Goal: Task Accomplishment & Management: Use online tool/utility

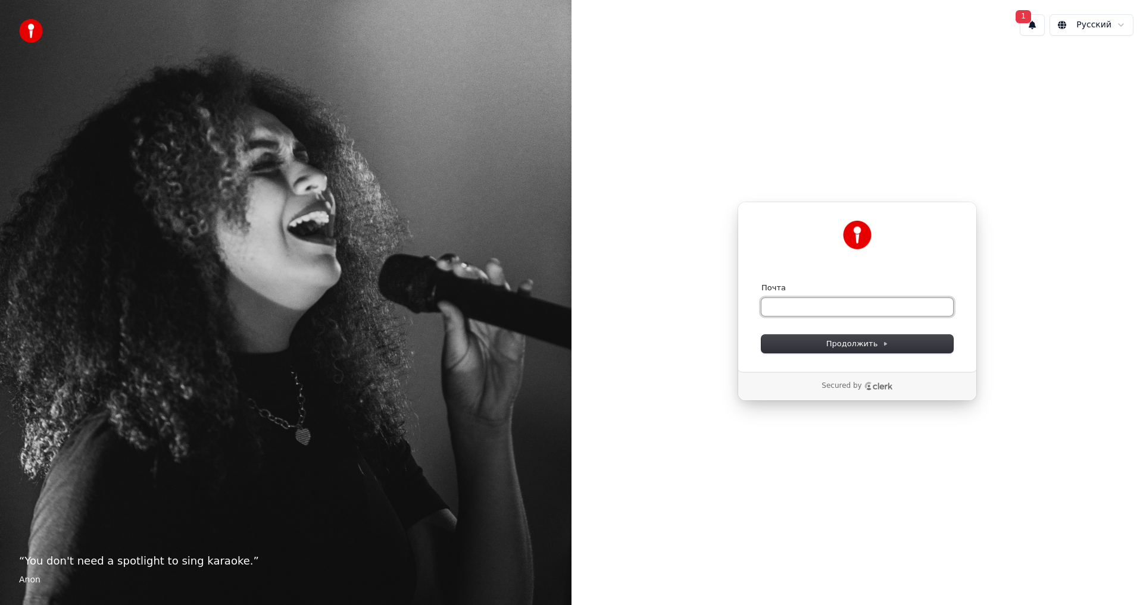
click at [807, 306] on input "Почта" at bounding box center [857, 307] width 192 height 18
type input "*"
click at [761, 283] on button "submit" at bounding box center [761, 283] width 0 height 0
type input "**********"
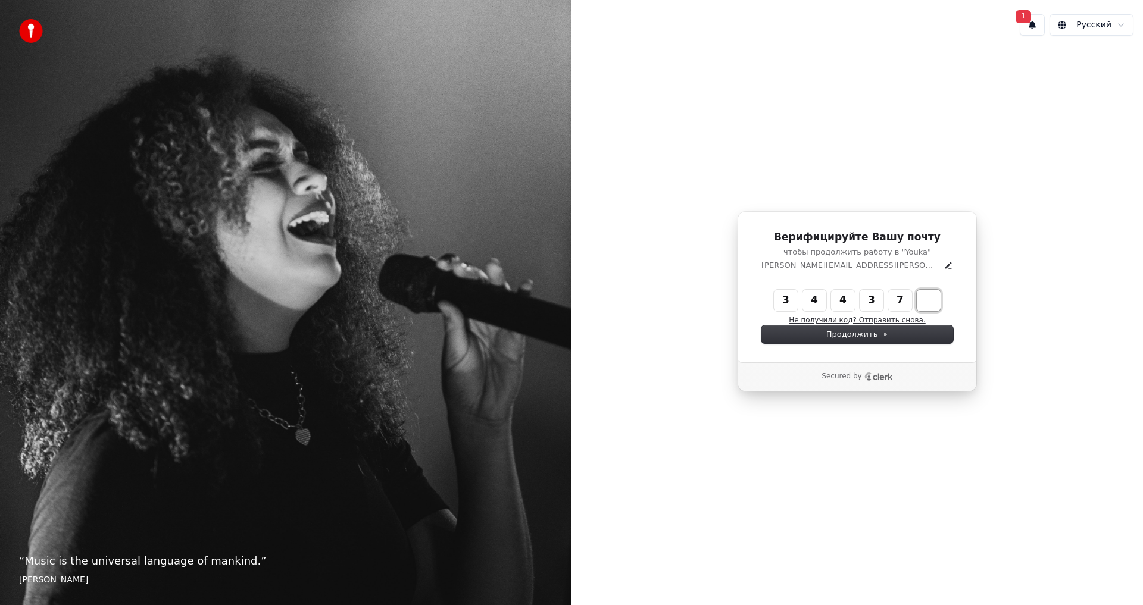
type input "******"
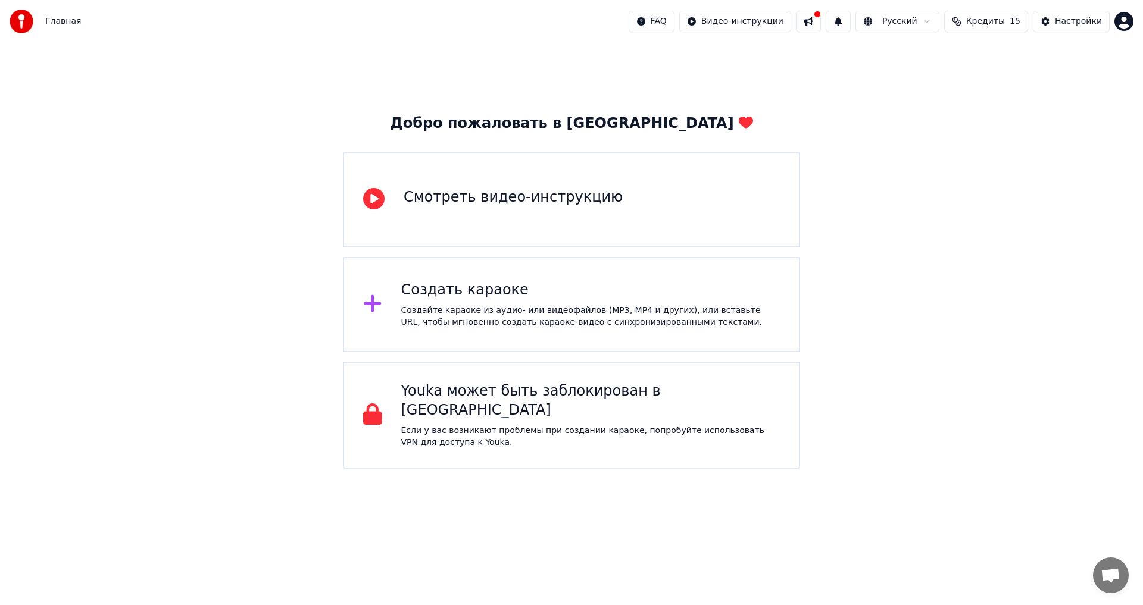
click at [503, 204] on div "Смотреть видео-инструкцию" at bounding box center [513, 197] width 219 height 19
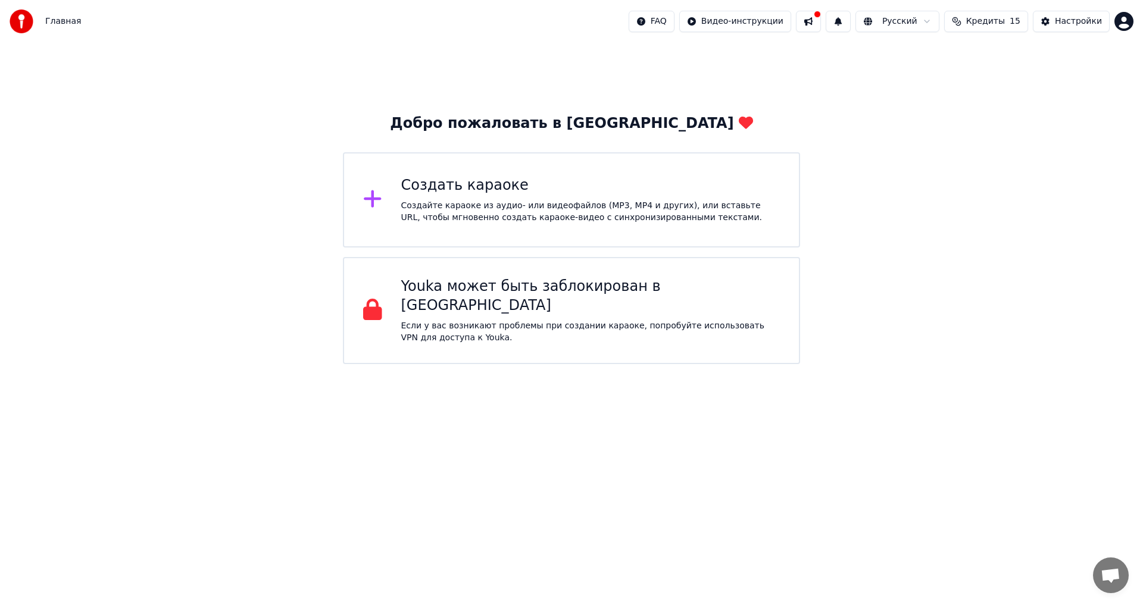
click at [488, 189] on div "Создать караоке" at bounding box center [590, 185] width 379 height 19
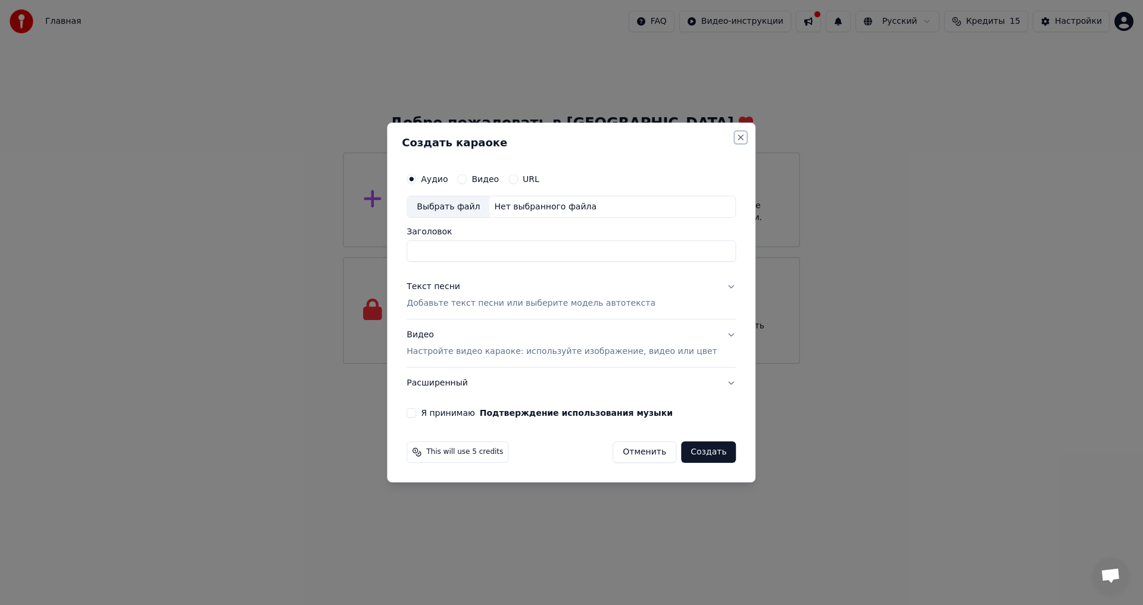
click at [736, 139] on button "Close" at bounding box center [741, 138] width 10 height 10
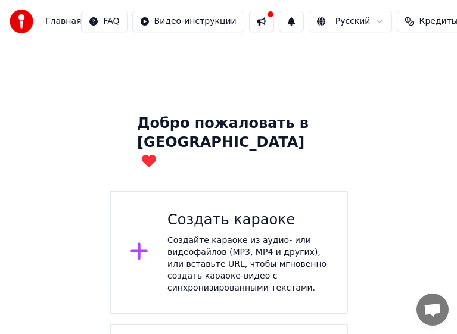
click at [223, 211] on div "Создать караоке" at bounding box center [247, 220] width 160 height 19
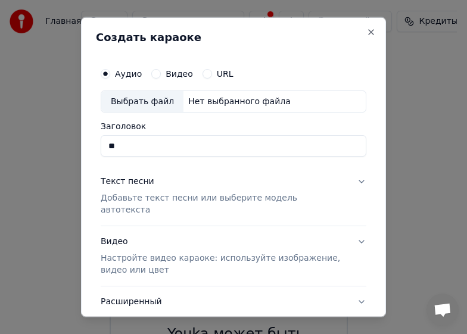
type input "*"
type input "**********"
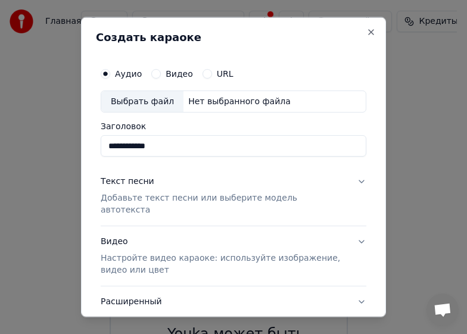
click at [133, 198] on p "Добавьте текст песни или выберите модель автотекста" at bounding box center [224, 204] width 246 height 24
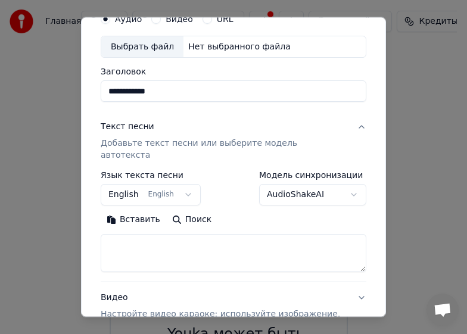
scroll to position [119, 0]
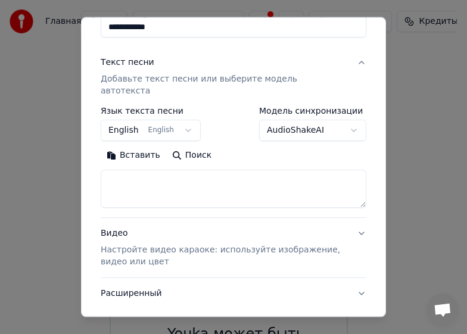
click at [139, 146] on button "Вставить" at bounding box center [133, 155] width 65 height 19
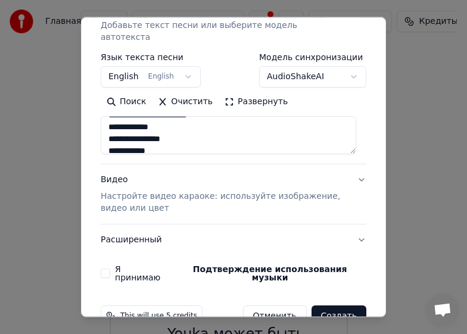
scroll to position [179, 0]
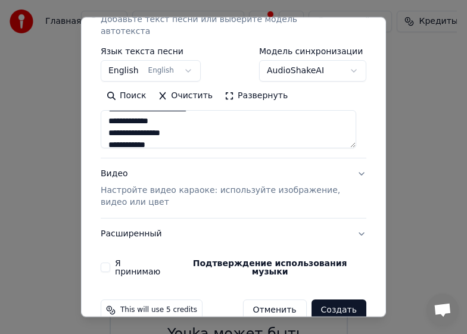
click at [139, 185] on p "Настройте видео караоке: используйте изображение, видео или цвет" at bounding box center [224, 197] width 246 height 24
type textarea "**********"
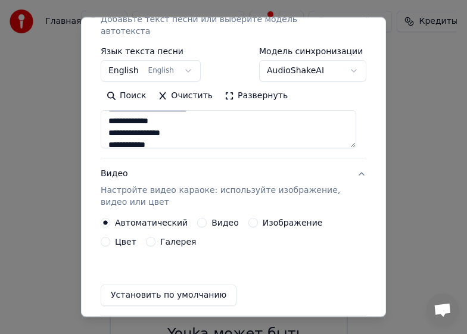
scroll to position [170, 0]
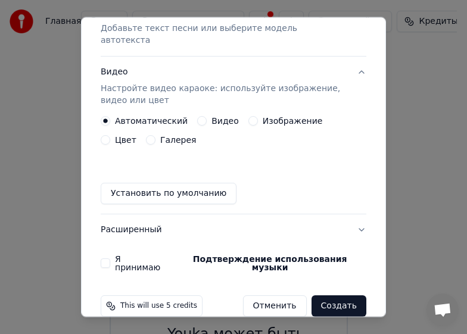
click at [160, 136] on label "Галерея" at bounding box center [178, 140] width 36 height 8
click at [146, 135] on button "Галерея" at bounding box center [151, 140] width 10 height 10
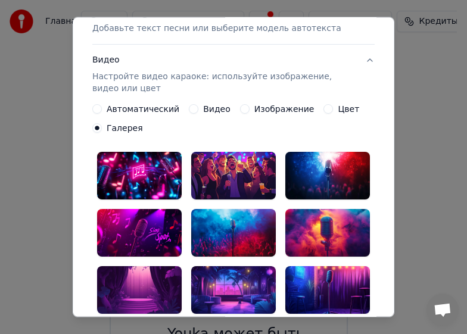
click at [123, 124] on label "Галерея" at bounding box center [125, 128] width 36 height 8
click at [102, 124] on button "Галерея" at bounding box center [97, 128] width 10 height 10
click at [123, 124] on label "Галерея" at bounding box center [125, 128] width 36 height 8
click at [102, 124] on button "Галерея" at bounding box center [97, 128] width 10 height 10
drag, startPoint x: 321, startPoint y: 32, endPoint x: 349, endPoint y: 22, distance: 29.2
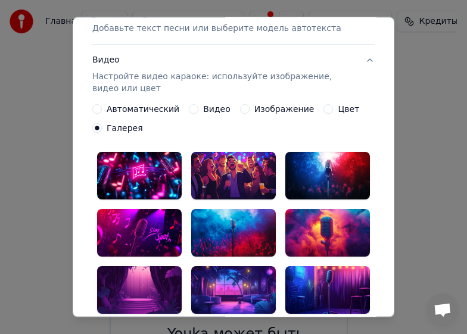
click at [349, 22] on button "Текст песни Добавьте текст песни или выберите модель автотекста" at bounding box center [233, 20] width 282 height 48
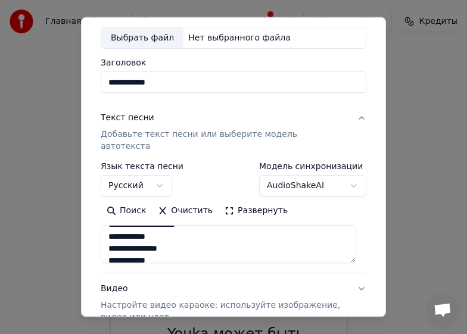
scroll to position [179, 0]
drag, startPoint x: 298, startPoint y: 23, endPoint x: 299, endPoint y: 8, distance: 15.0
click at [299, 8] on body "**********" at bounding box center [228, 227] width 457 height 455
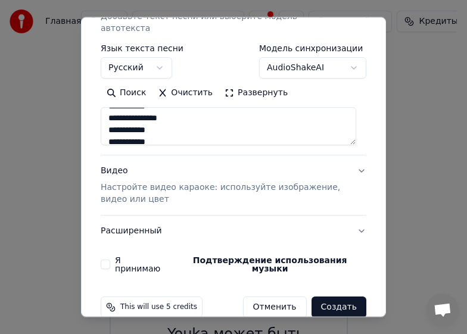
scroll to position [183, 0]
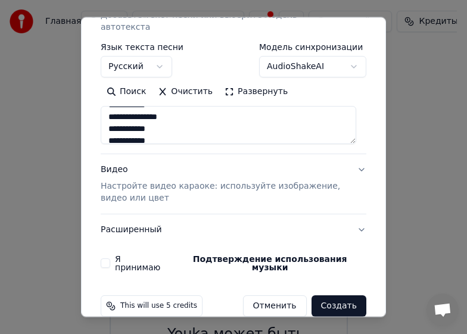
click at [175, 180] on p "Настройте видео караоке: используйте изображение, видео или цвет" at bounding box center [224, 192] width 246 height 24
type textarea "**********"
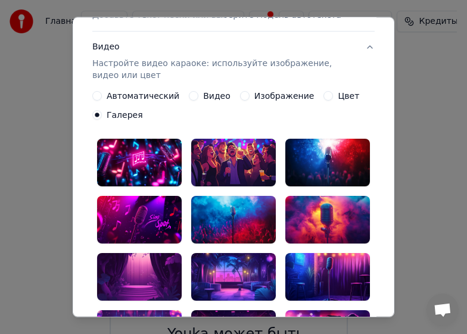
click at [204, 96] on label "Видео" at bounding box center [216, 96] width 27 height 8
click at [198, 96] on button "Видео" at bounding box center [194, 96] width 10 height 10
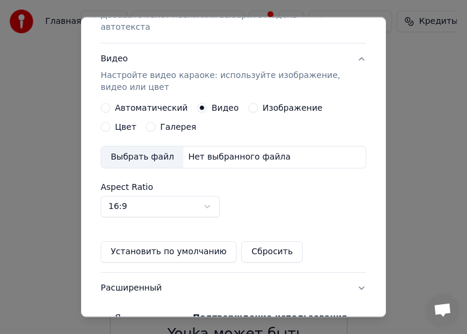
click at [141, 147] on div "Выбрать файл" at bounding box center [142, 156] width 82 height 21
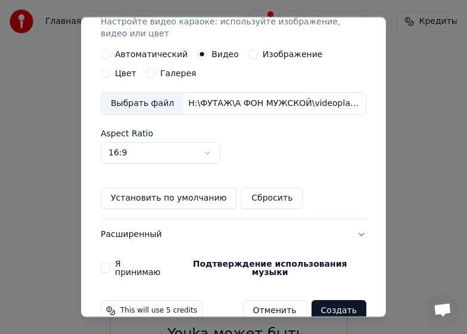
scroll to position [241, 0]
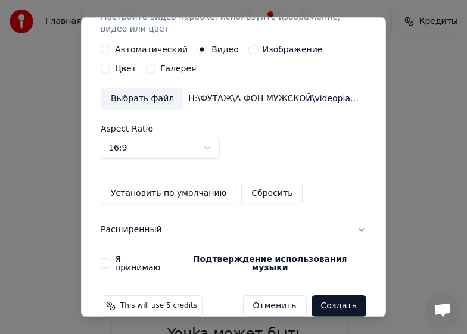
click at [101, 258] on button "Я принимаю Подтверждение использования музыки" at bounding box center [106, 263] width 10 height 10
click at [329, 295] on button "Создать" at bounding box center [338, 305] width 55 height 21
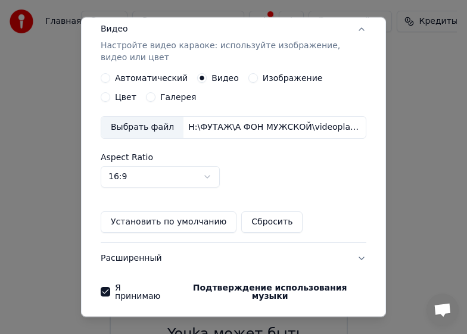
scroll to position [258, 0]
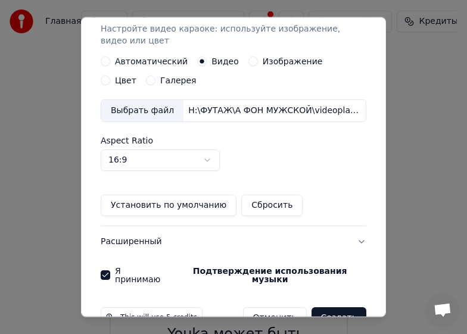
click at [327, 307] on button "Создать" at bounding box center [338, 317] width 55 height 21
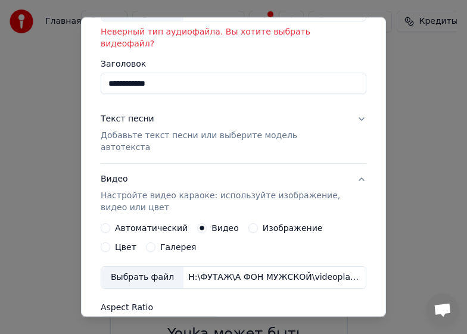
scroll to position [79, 0]
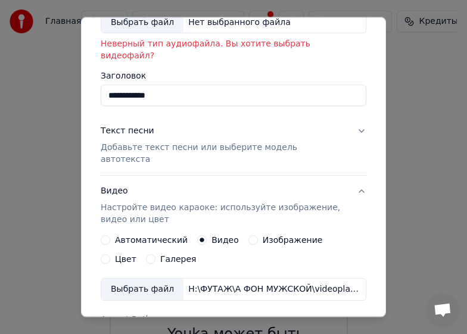
click at [214, 142] on p "Добавьте текст песни или выберите модель автотекста" at bounding box center [224, 154] width 246 height 24
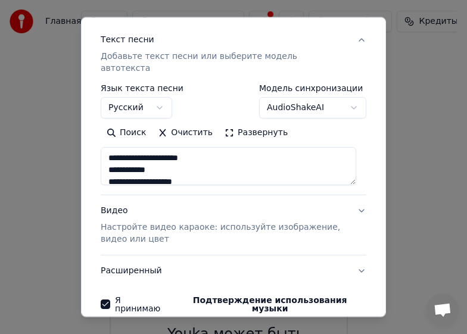
scroll to position [199, 0]
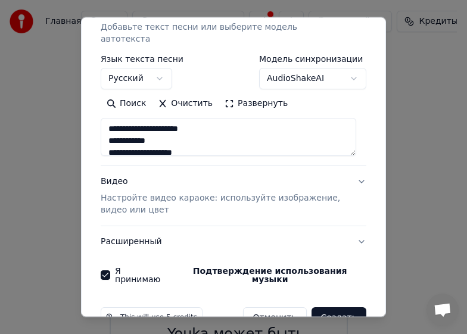
click at [201, 192] on p "Настройте видео караоке: используйте изображение, видео или цвет" at bounding box center [224, 204] width 246 height 24
type textarea "**********"
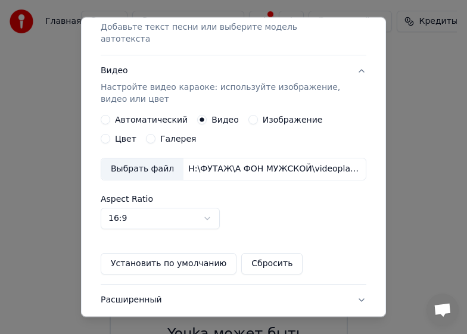
click at [274, 115] on label "Изображение" at bounding box center [293, 119] width 60 height 8
click at [258, 115] on button "Изображение" at bounding box center [253, 120] width 10 height 10
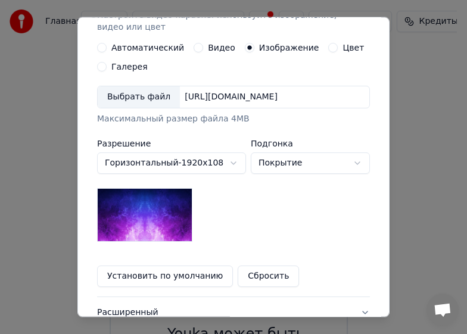
scroll to position [342, 0]
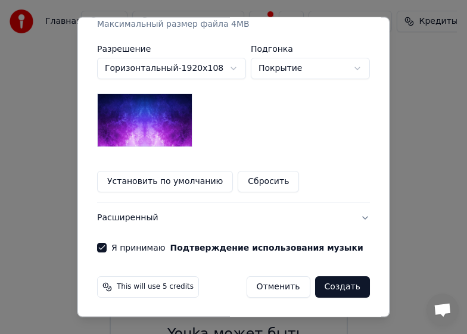
click at [154, 121] on img at bounding box center [144, 120] width 95 height 54
click at [345, 285] on button "Создать" at bounding box center [342, 286] width 55 height 21
click at [344, 285] on button "Создать" at bounding box center [342, 286] width 55 height 21
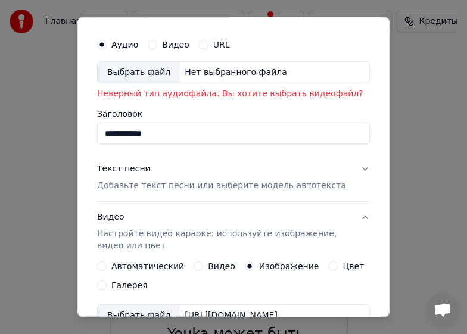
scroll to position [0, 0]
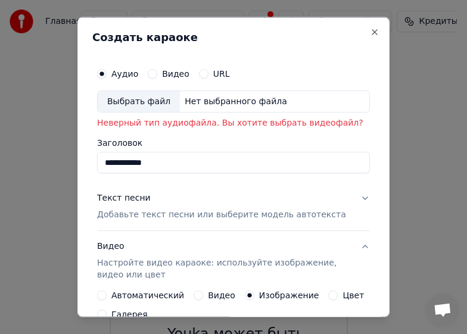
click at [216, 101] on div "Нет выбранного файла" at bounding box center [236, 101] width 112 height 12
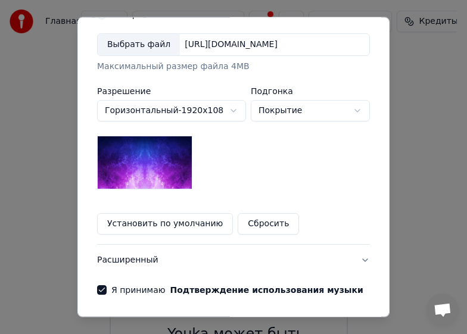
scroll to position [342, 0]
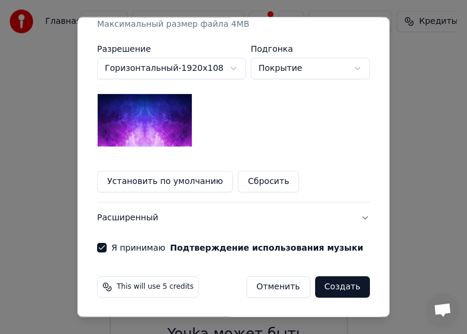
click at [338, 285] on button "Создать" at bounding box center [342, 286] width 55 height 21
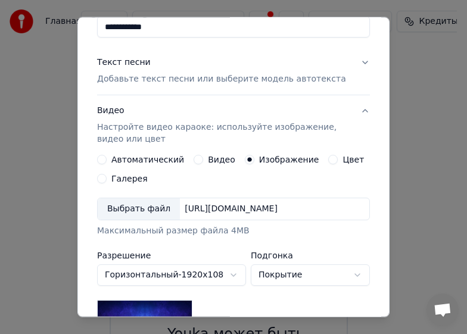
scroll to position [104, 0]
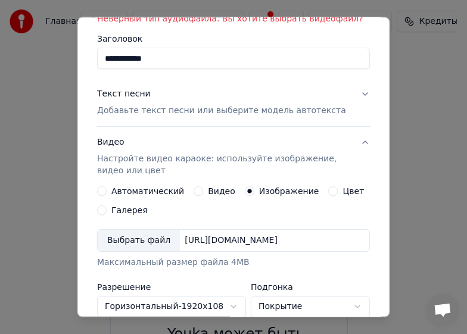
click at [97, 191] on button "Автоматический" at bounding box center [102, 191] width 10 height 10
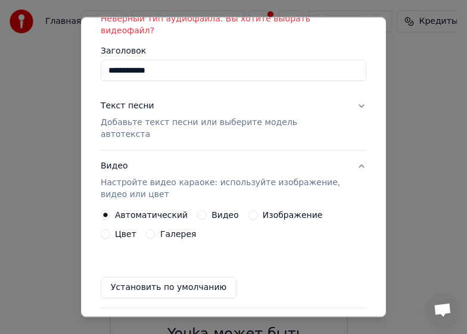
click at [160, 230] on label "Галерея" at bounding box center [178, 234] width 36 height 8
click at [146, 229] on button "Галерея" at bounding box center [151, 234] width 10 height 10
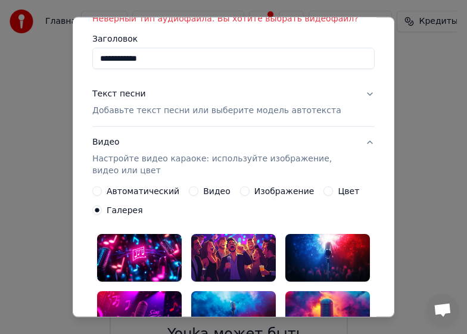
click at [93, 192] on button "Автоматический" at bounding box center [97, 191] width 10 height 10
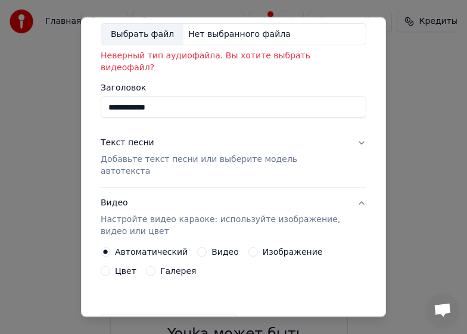
scroll to position [8, 0]
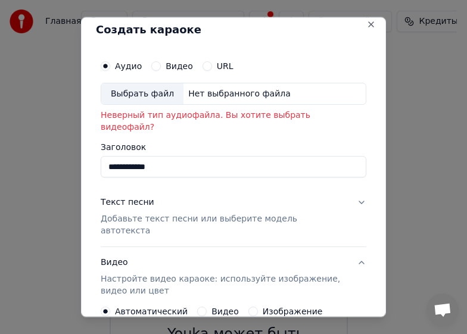
click at [136, 92] on div "Выбрать файл" at bounding box center [142, 93] width 82 height 21
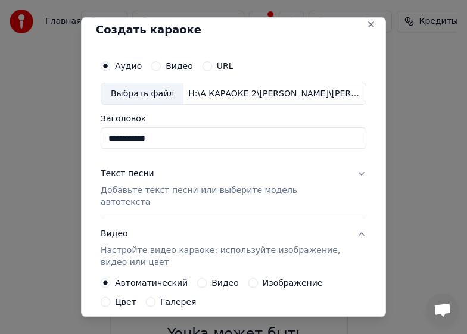
type input "**********"
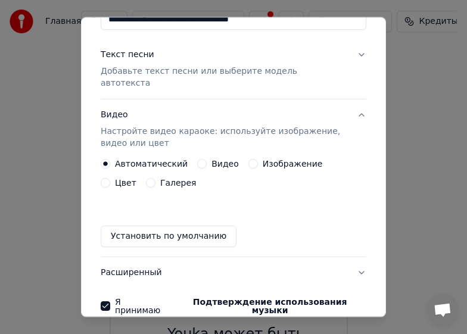
scroll to position [170, 0]
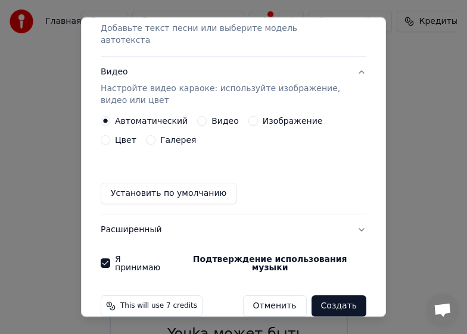
click at [214, 117] on label "Видео" at bounding box center [224, 121] width 27 height 8
click at [207, 116] on button "Видео" at bounding box center [202, 121] width 10 height 10
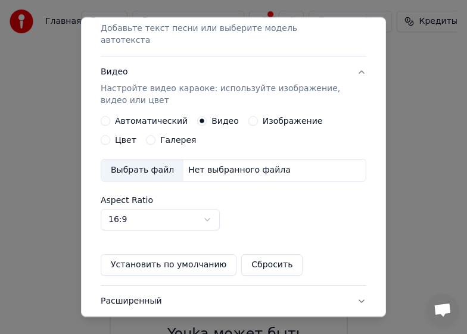
click at [152, 160] on div "Выбрать файл" at bounding box center [142, 170] width 82 height 21
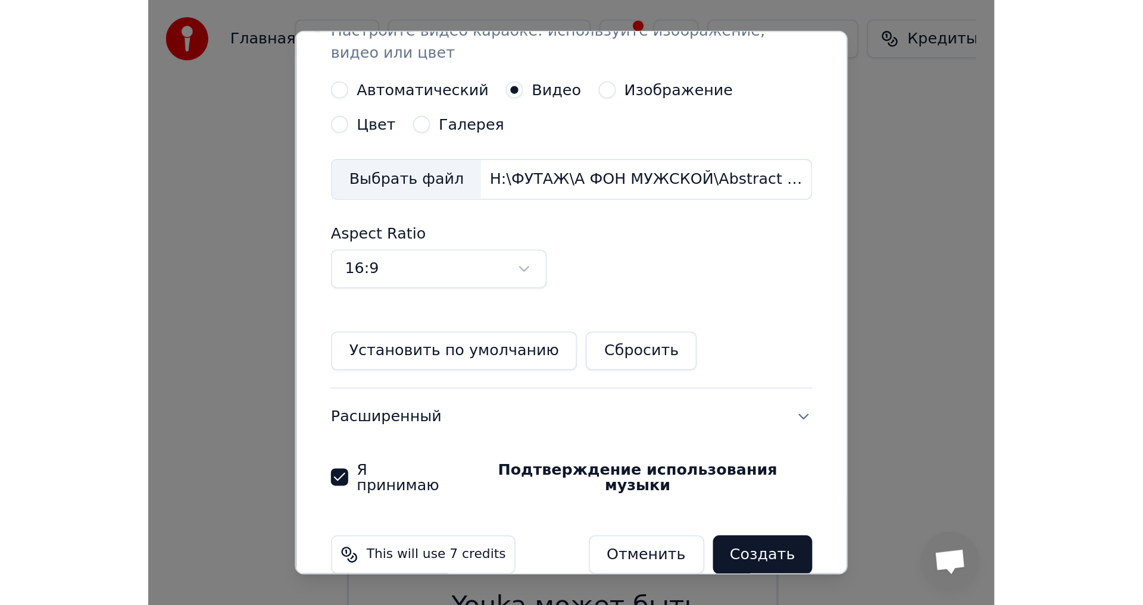
scroll to position [241, 0]
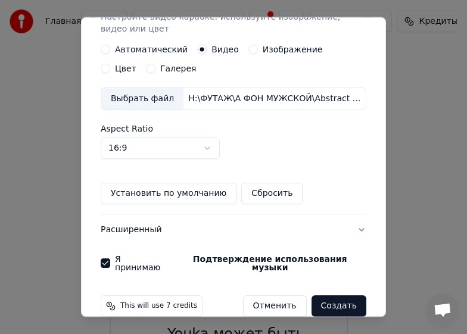
click at [330, 295] on button "Создать" at bounding box center [338, 305] width 55 height 21
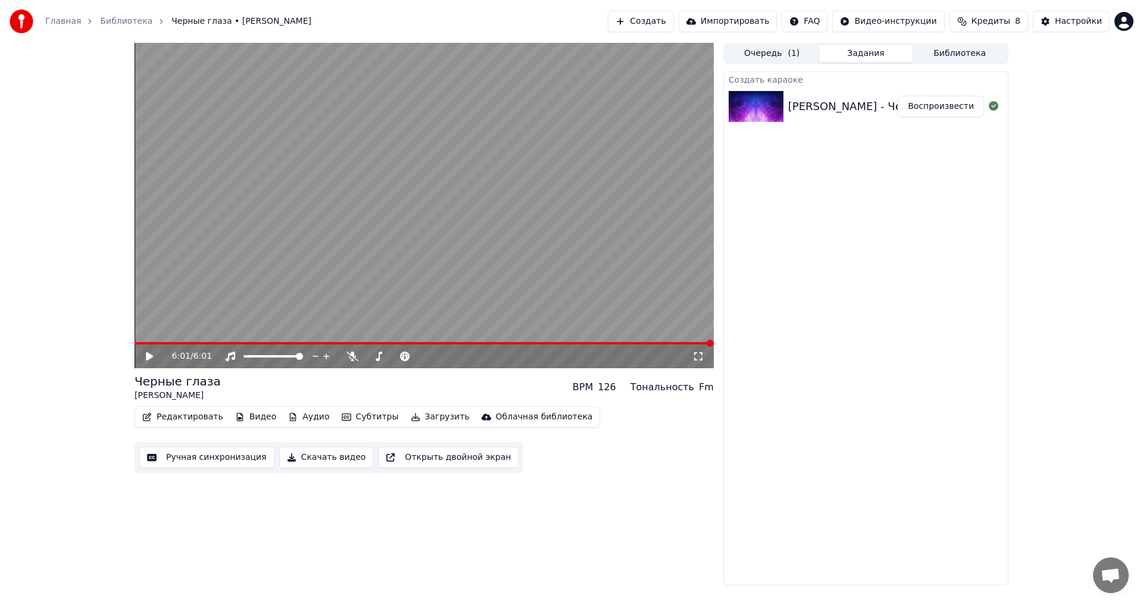
click at [149, 356] on icon at bounding box center [149, 356] width 7 height 8
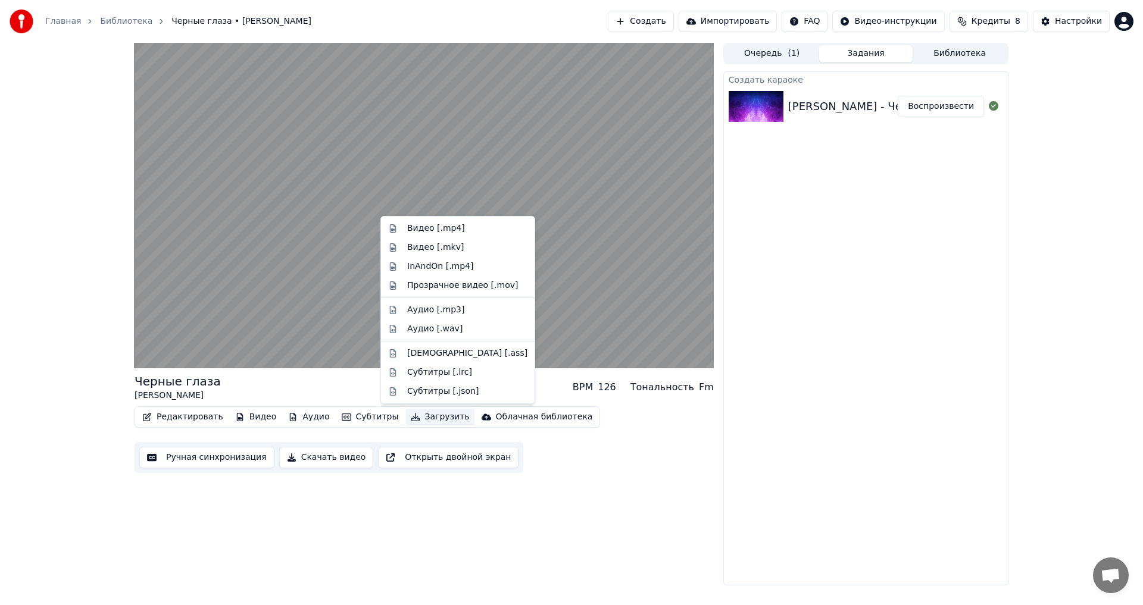
click at [419, 419] on button "Загрузить" at bounding box center [440, 417] width 68 height 17
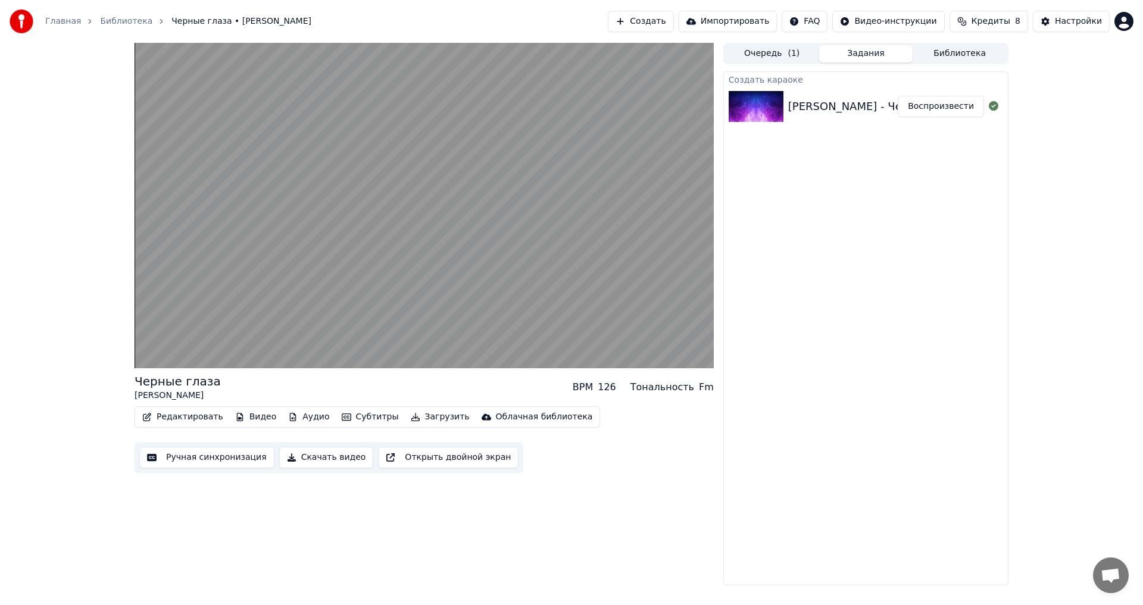
click at [320, 457] on button "Скачать видео" at bounding box center [326, 457] width 95 height 21
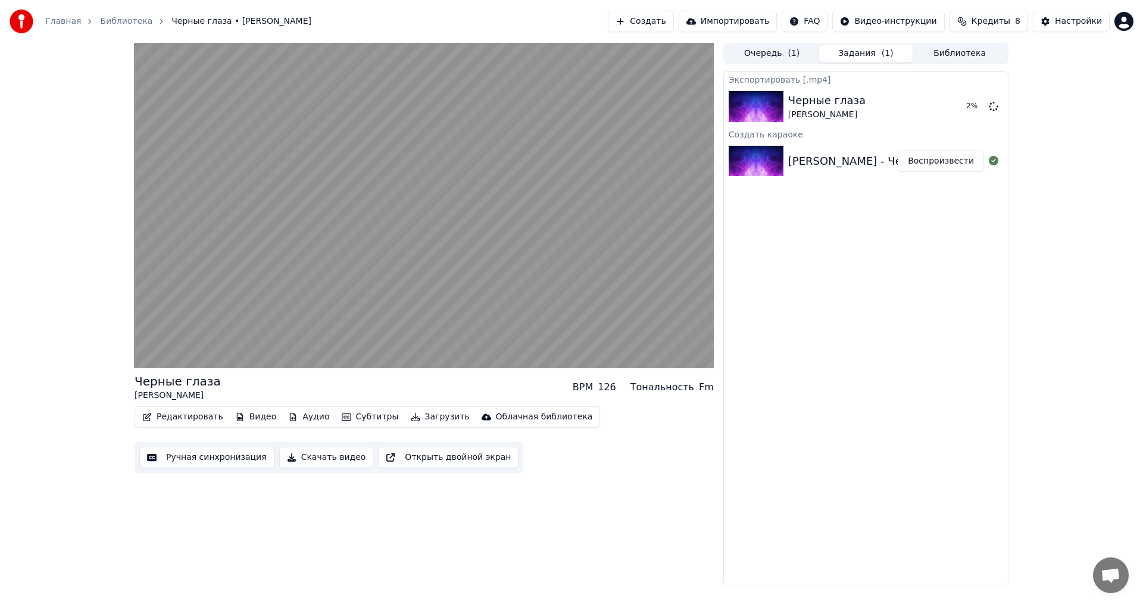
click at [327, 457] on button "Скачать видео" at bounding box center [326, 457] width 95 height 21
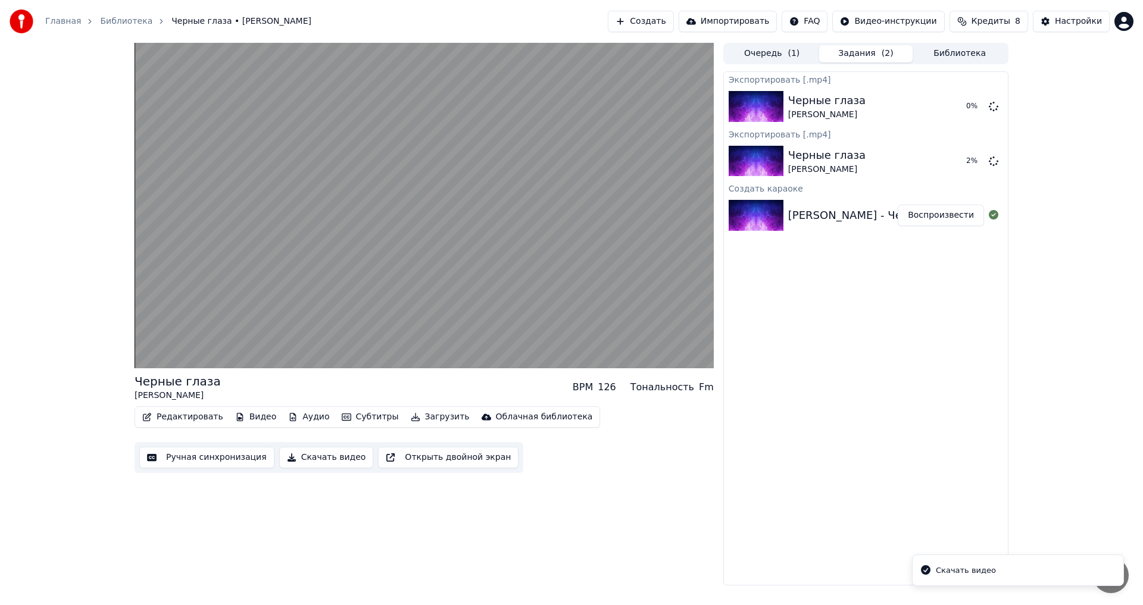
click at [327, 457] on button "Скачать видео" at bounding box center [326, 457] width 95 height 21
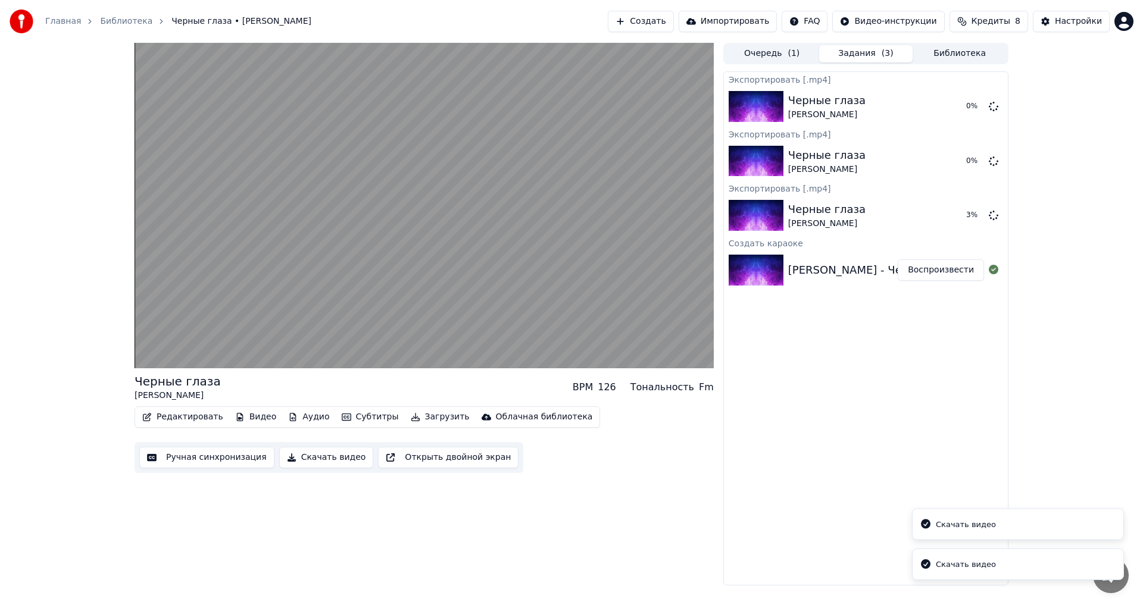
click at [961, 524] on div "Скачать видео" at bounding box center [966, 525] width 60 height 12
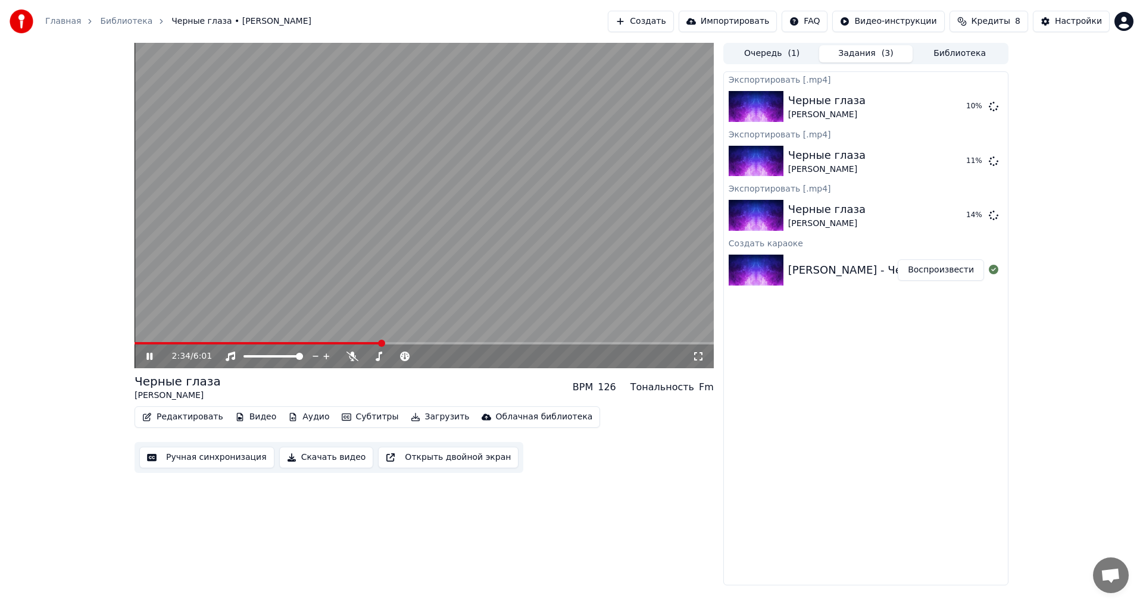
click at [192, 419] on button "Редактировать" at bounding box center [183, 417] width 90 height 17
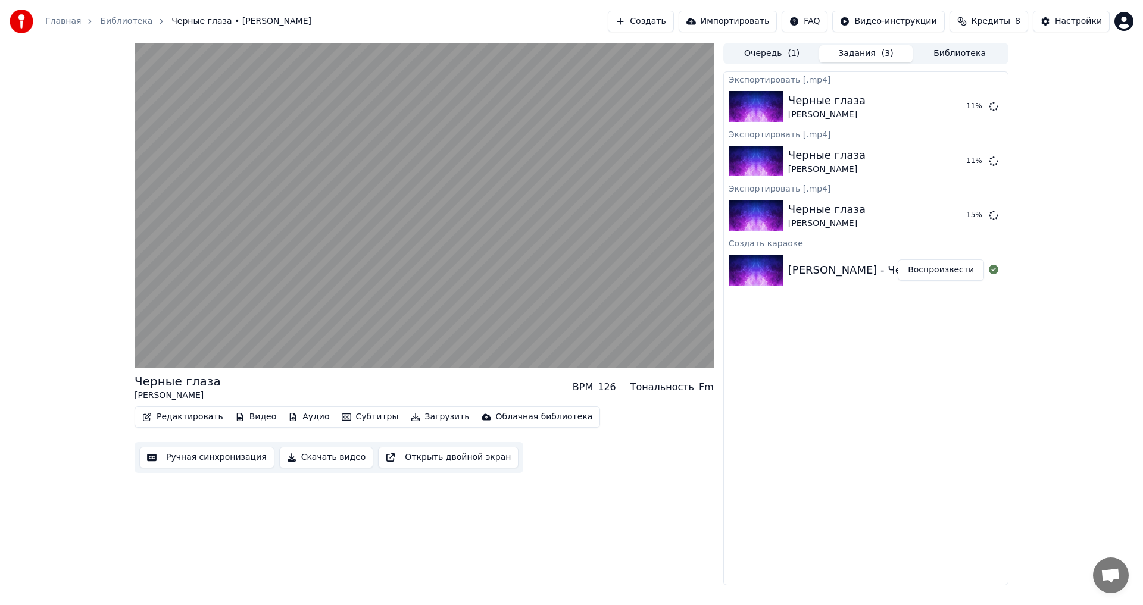
click at [653, 427] on div "Редактировать Видео Аудио Субтитры Загрузить Облачная библиотека Ручная синхрон…" at bounding box center [424, 440] width 579 height 67
click at [993, 216] on icon at bounding box center [994, 215] width 10 height 10
click at [951, 271] on button "Воспроизвести" at bounding box center [941, 270] width 86 height 21
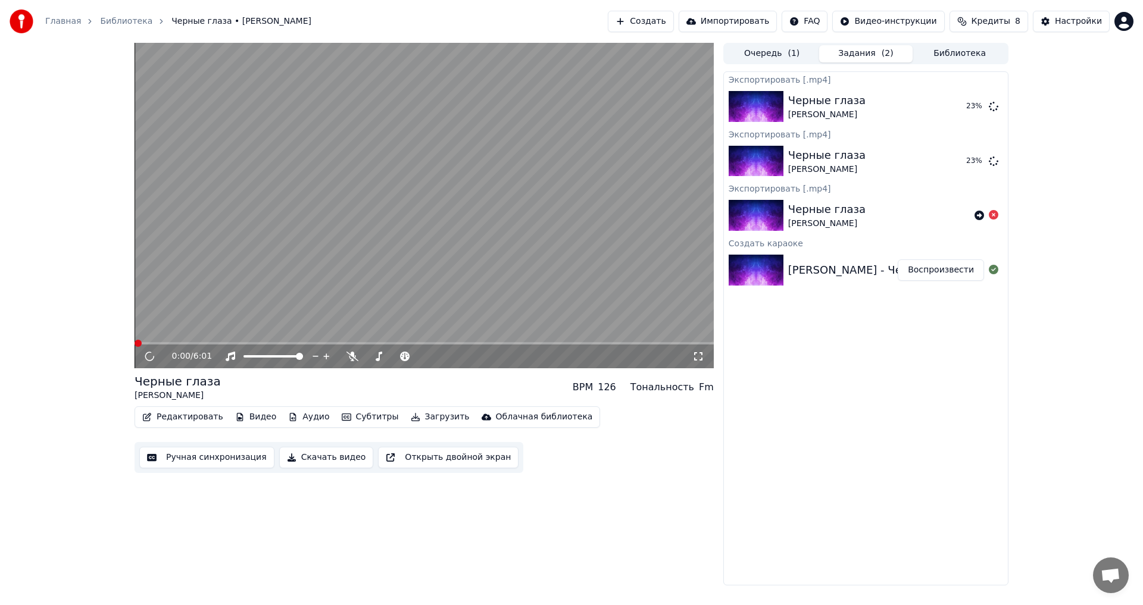
click at [951, 271] on button "Воспроизвести" at bounding box center [941, 270] width 86 height 21
click at [1048, 214] on div "0:00 / 6:01 Черные глаза [PERSON_NAME] BPM 126 Тональность Fm Редактировать Вид…" at bounding box center [571, 314] width 1143 height 543
click at [817, 212] on div "Черные глаза" at bounding box center [826, 209] width 77 height 17
click at [816, 212] on div "Черные глаза" at bounding box center [826, 209] width 77 height 17
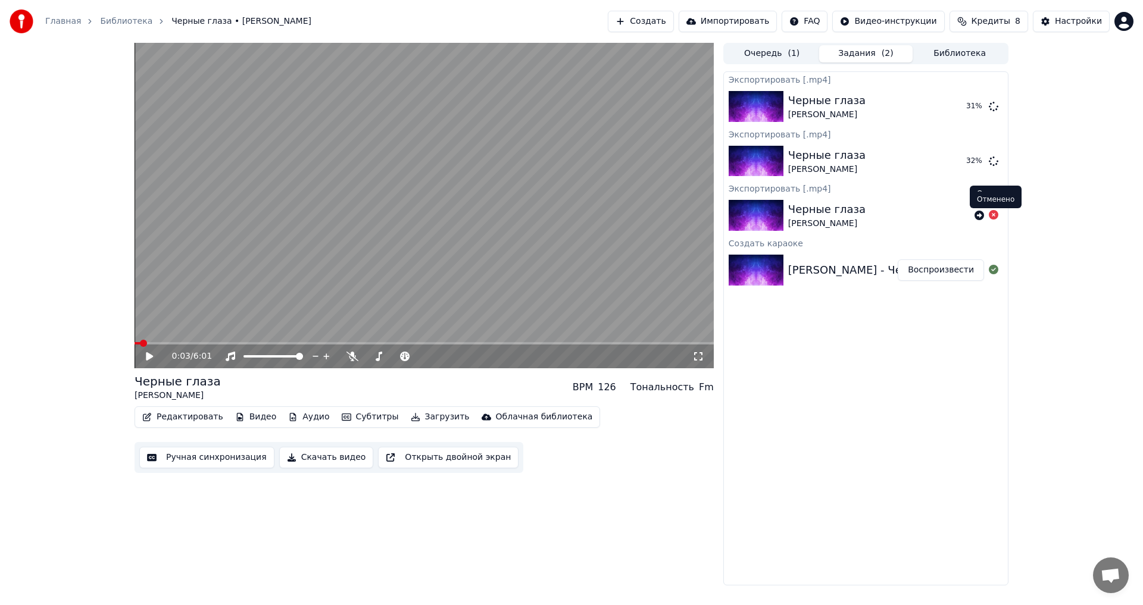
click at [991, 216] on icon at bounding box center [994, 215] width 10 height 10
click at [992, 216] on icon at bounding box center [994, 215] width 10 height 10
click at [851, 269] on div "[PERSON_NAME] - Черные глаза(RMX) (minus)" at bounding box center [915, 270] width 254 height 17
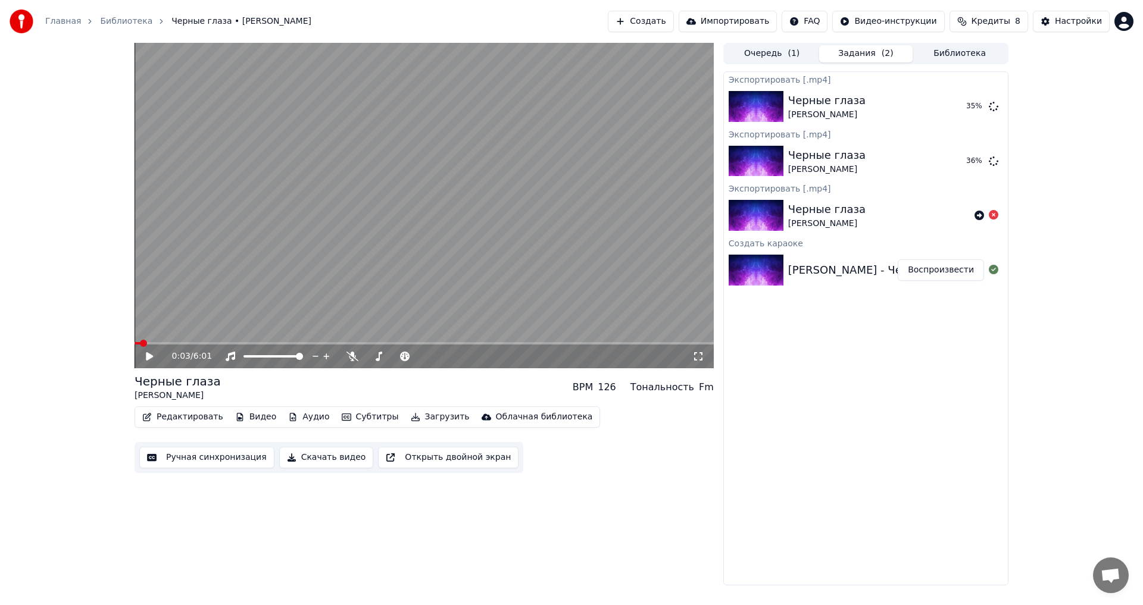
click at [447, 461] on button "Открыть двойной экран" at bounding box center [448, 457] width 140 height 21
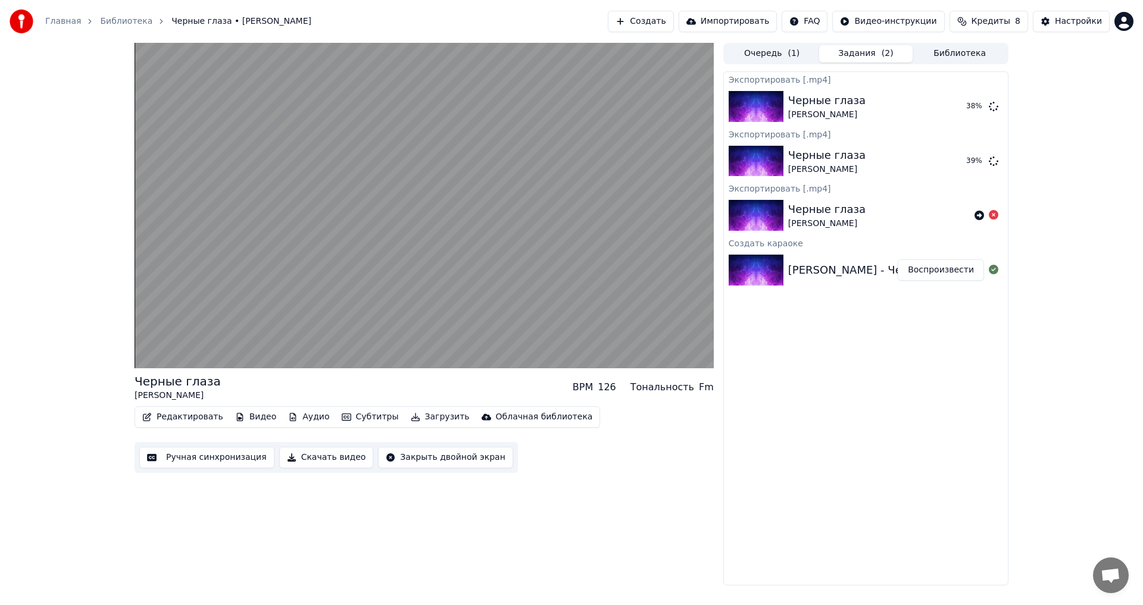
click at [238, 457] on button "Ручная синхронизация" at bounding box center [206, 457] width 135 height 21
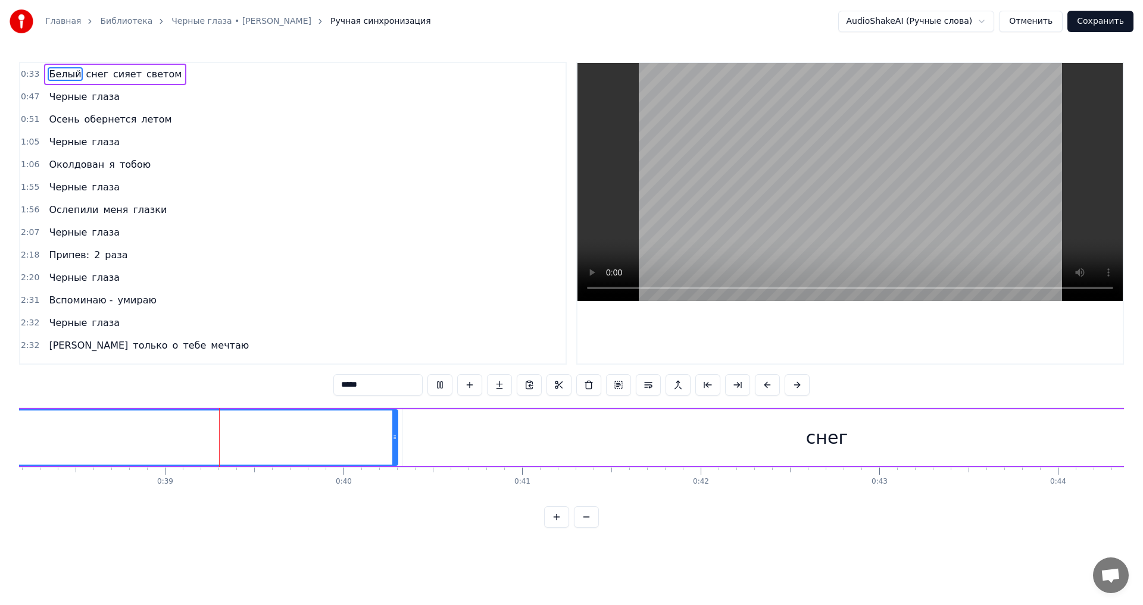
scroll to position [0, 6839]
click at [1037, 21] on button "Отменить" at bounding box center [1031, 21] width 64 height 21
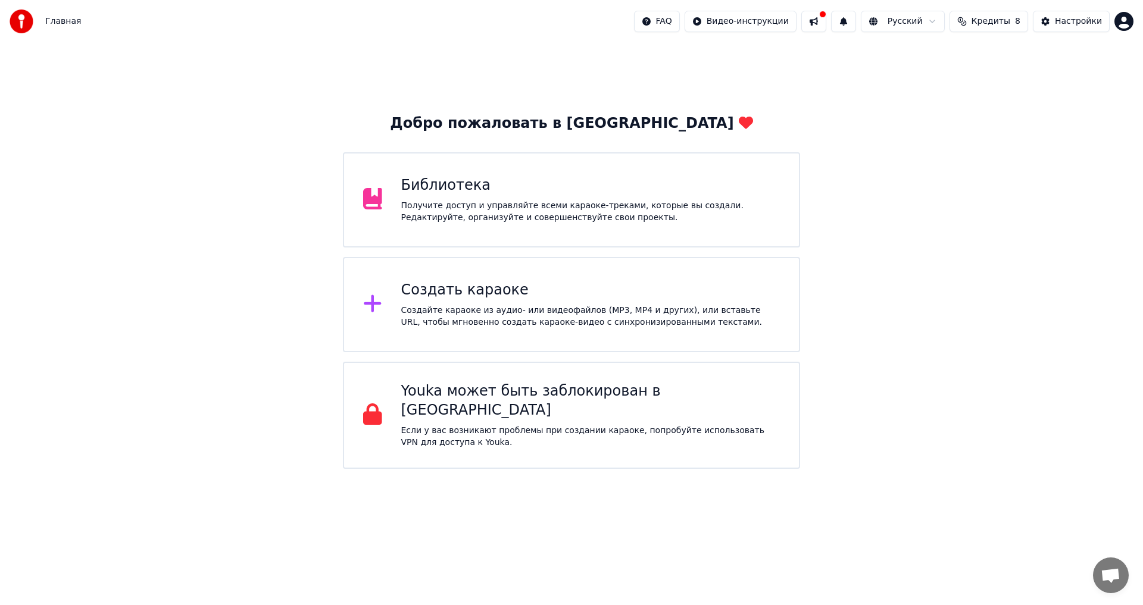
click at [582, 217] on div "Получите доступ и управляйте всеми караоке-треками, которые вы создали. Редакти…" at bounding box center [590, 212] width 379 height 24
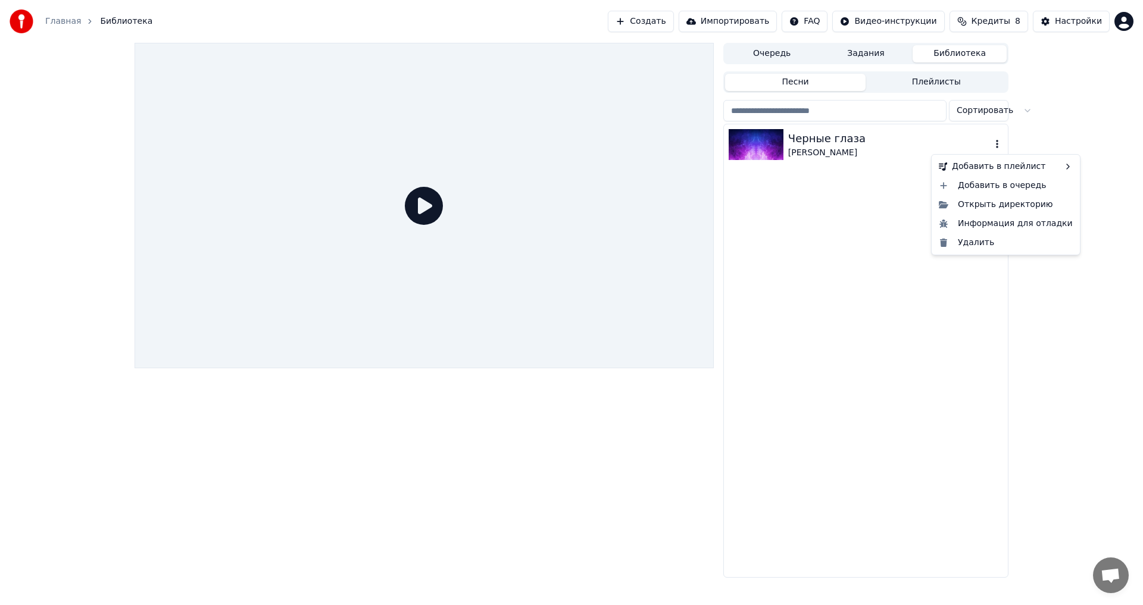
click at [997, 143] on icon "button" at bounding box center [997, 144] width 12 height 10
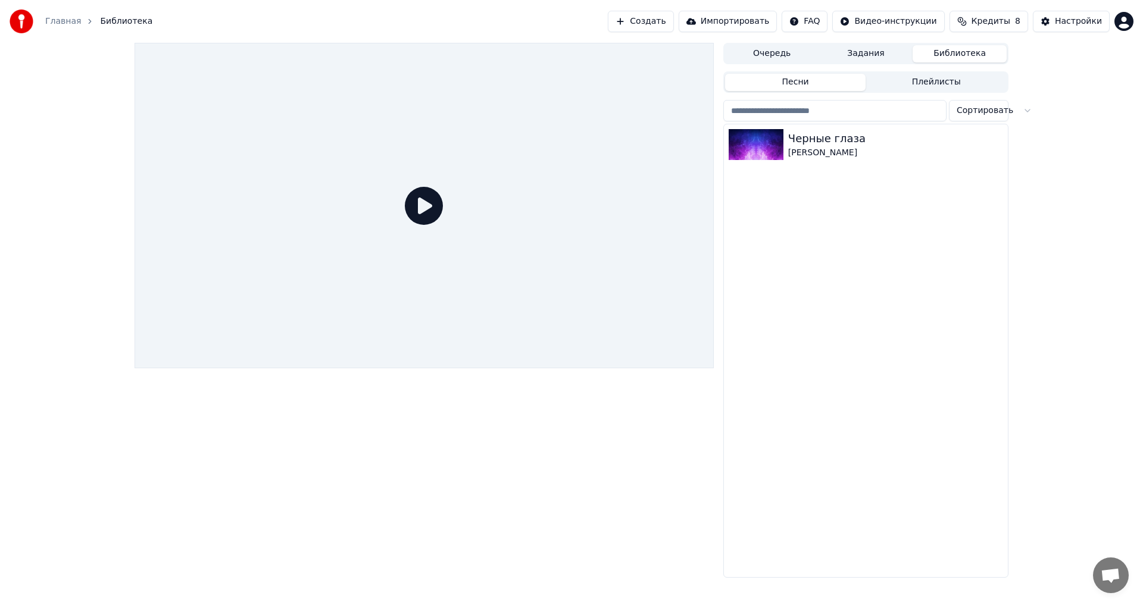
click at [982, 113] on html "Главная Библиотека Создать Импортировать FAQ Видео-инструкции Кредиты 8 Настрой…" at bounding box center [571, 302] width 1143 height 605
click at [885, 174] on html "Главная Библиотека Создать Импортировать FAQ Видео-инструкции Кредиты 8 Настрой…" at bounding box center [571, 302] width 1143 height 605
click at [997, 143] on icon "button" at bounding box center [997, 144] width 12 height 10
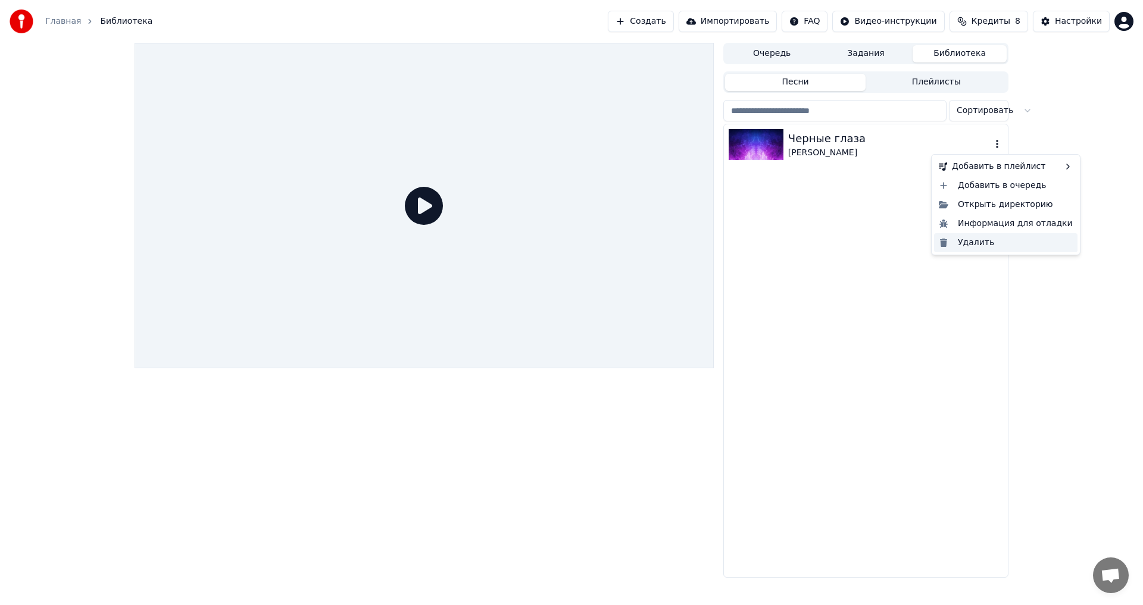
click at [970, 242] on div "Удалить" at bounding box center [1005, 242] width 143 height 19
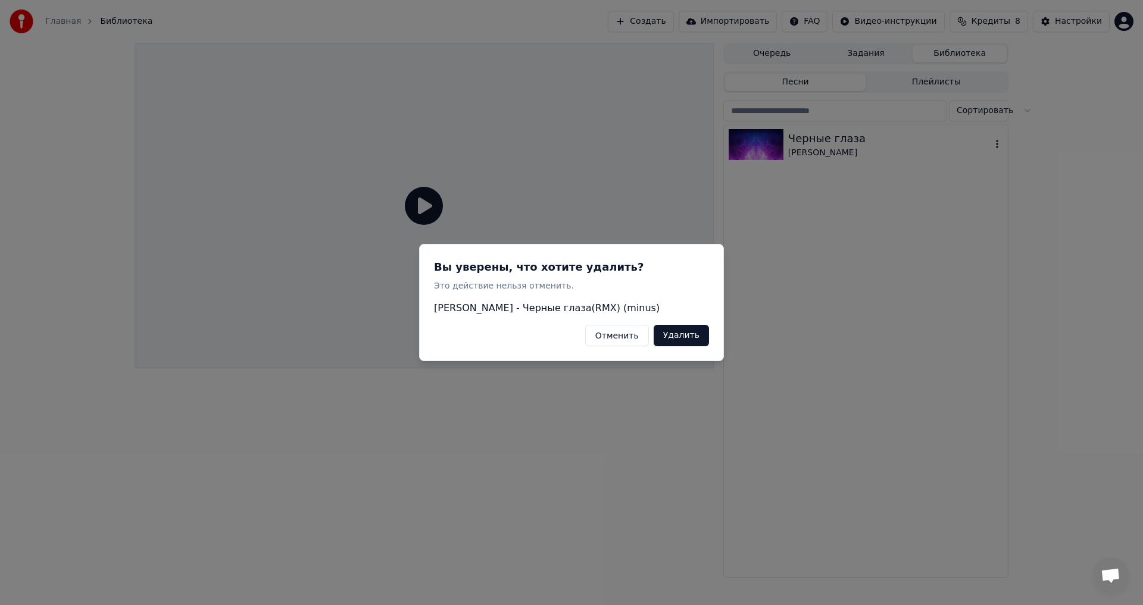
click at [688, 336] on button "Удалить" at bounding box center [681, 335] width 55 height 21
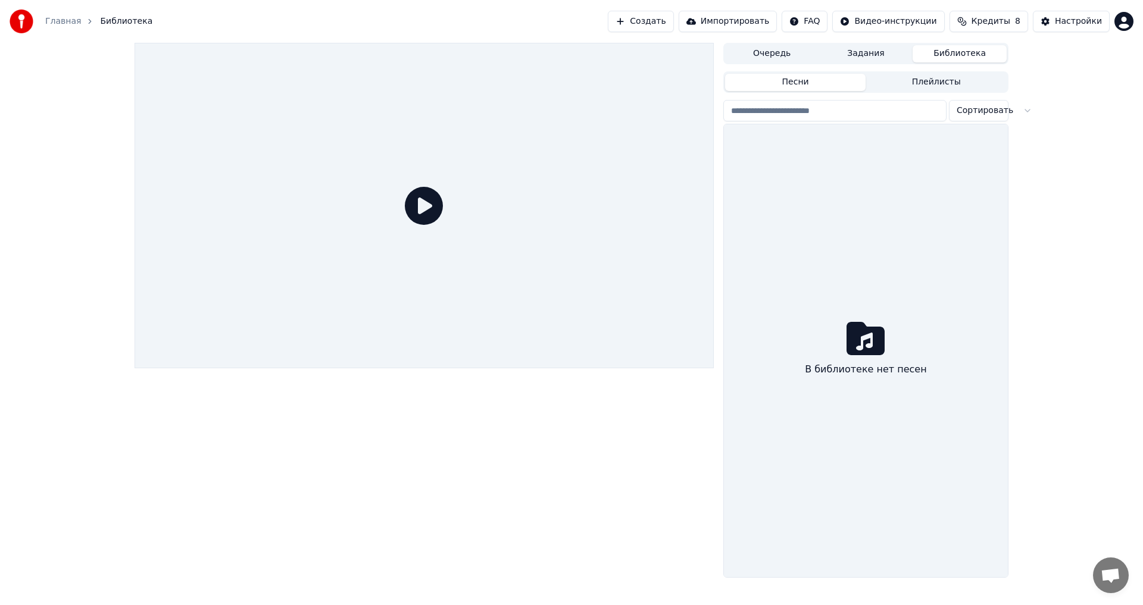
click at [672, 20] on button "Создать" at bounding box center [640, 21] width 65 height 21
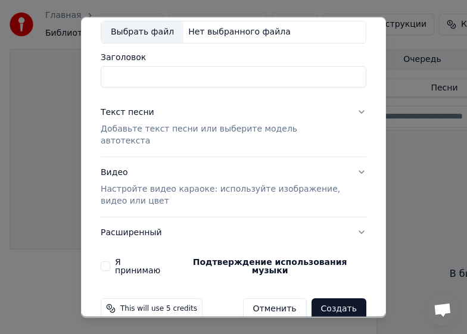
scroll to position [72, 0]
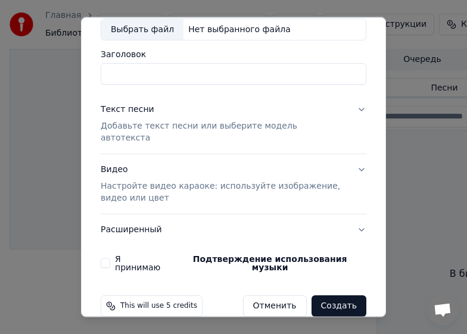
click at [106, 258] on button "Я принимаю Подтверждение использования музыки" at bounding box center [106, 263] width 10 height 10
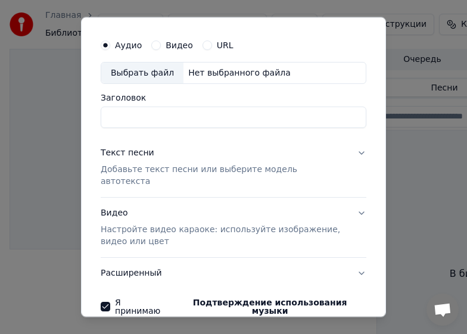
scroll to position [13, 0]
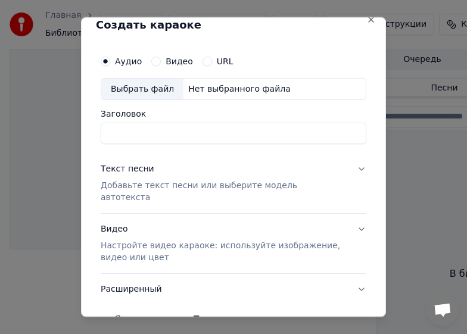
click at [354, 277] on button "Расширенный" at bounding box center [234, 289] width 266 height 31
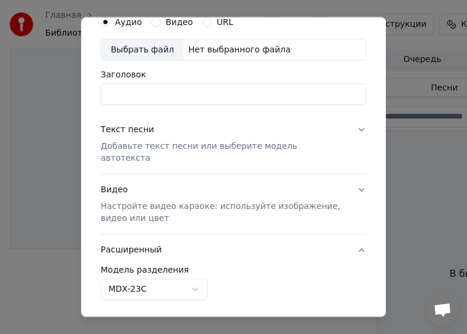
scroll to position [72, 0]
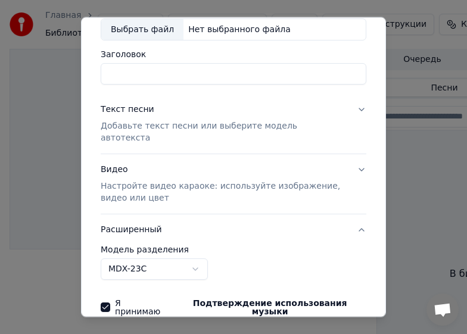
click at [198, 256] on body "**********" at bounding box center [233, 167] width 467 height 334
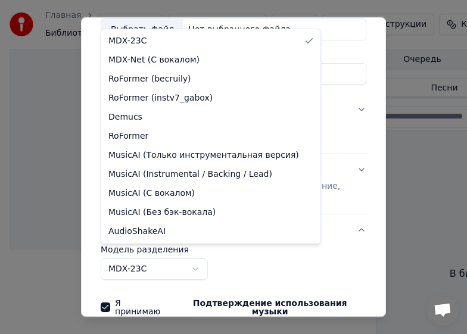
click at [193, 258] on body "**********" at bounding box center [233, 167] width 467 height 334
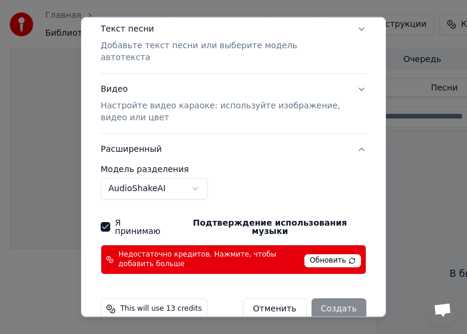
scroll to position [155, 0]
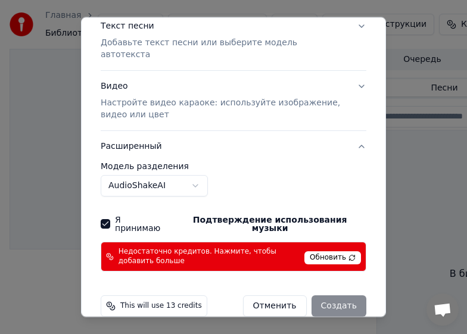
click at [329, 251] on span "Обновить" at bounding box center [332, 257] width 57 height 13
click at [340, 251] on span "Обновить" at bounding box center [332, 257] width 57 height 13
click at [151, 196] on div "**********" at bounding box center [233, 88] width 275 height 375
click at [192, 176] on body "**********" at bounding box center [233, 167] width 467 height 334
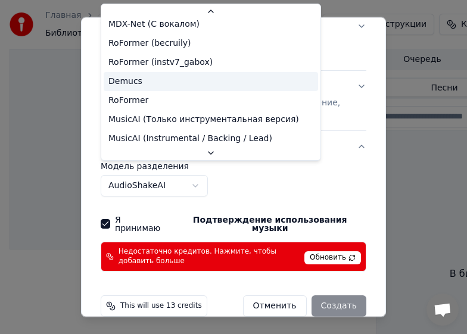
scroll to position [0, 0]
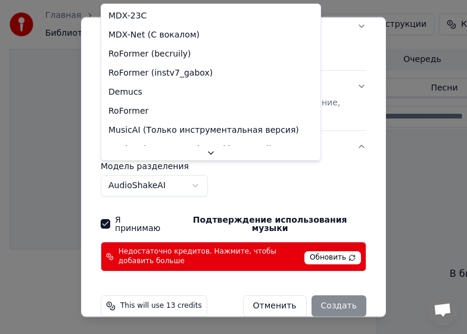
click at [137, 6] on div "MDX-23C MDX-Net (С вокалом) RoFormer (becruily) RoFormer (instv7_gabox) Demucs …" at bounding box center [210, 75] width 219 height 142
select select "******"
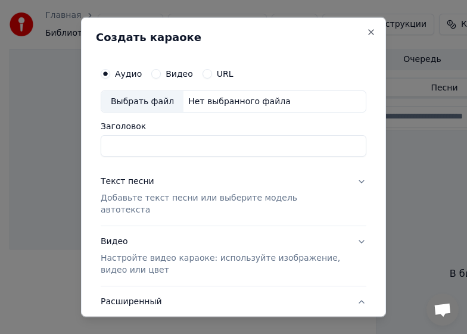
click at [146, 96] on div "Выбрать файл" at bounding box center [142, 100] width 82 height 21
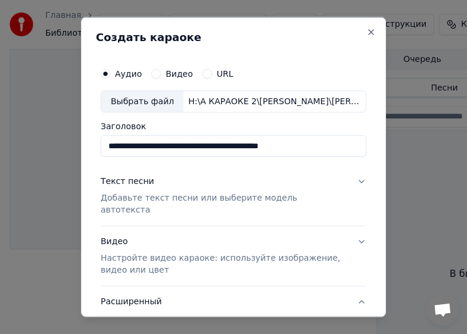
type input "**********"
click at [157, 201] on p "Добавьте текст песни или выберите модель автотекста" at bounding box center [224, 204] width 246 height 24
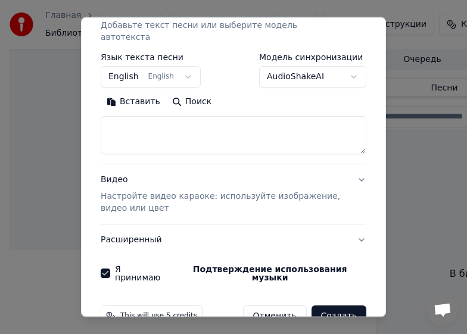
scroll to position [179, 0]
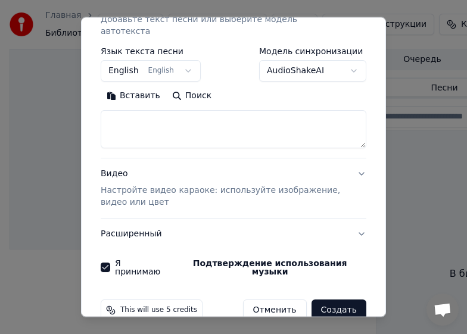
click at [138, 86] on button "Вставить" at bounding box center [133, 95] width 65 height 19
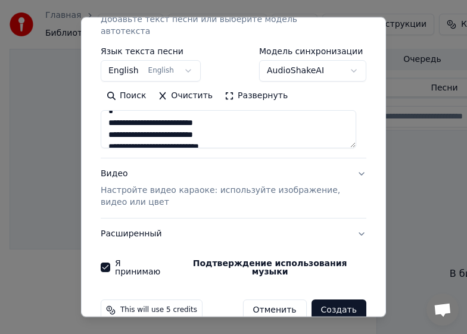
scroll to position [60, 0]
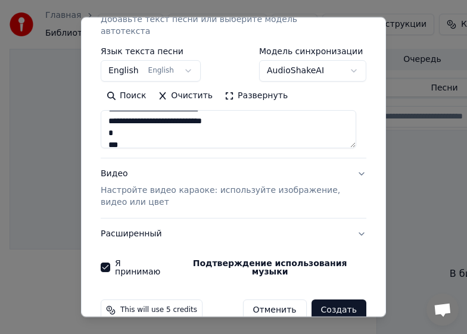
click at [207, 185] on p "Настройте видео караоке: используйте изображение, видео или цвет" at bounding box center [224, 197] width 246 height 24
type textarea "**********"
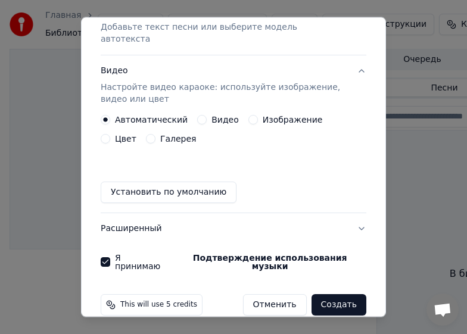
scroll to position [170, 0]
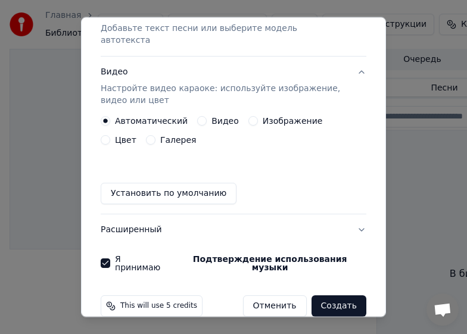
click at [217, 117] on label "Видео" at bounding box center [224, 121] width 27 height 8
click at [207, 116] on button "Видео" at bounding box center [202, 121] width 10 height 10
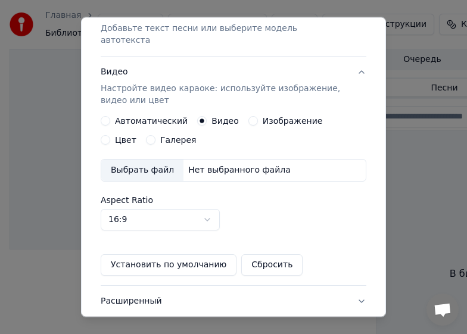
click at [145, 160] on div "Выбрать файл" at bounding box center [142, 170] width 82 height 21
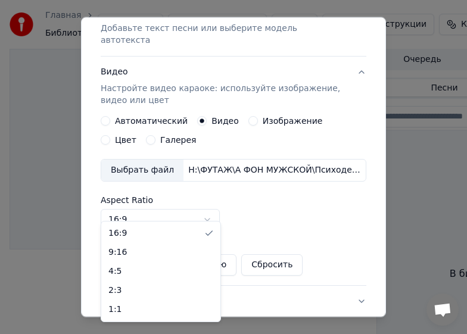
click at [208, 204] on body "**********" at bounding box center [233, 167] width 467 height 334
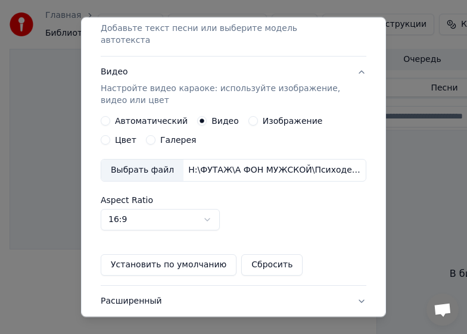
click at [209, 206] on body "**********" at bounding box center [233, 167] width 467 height 334
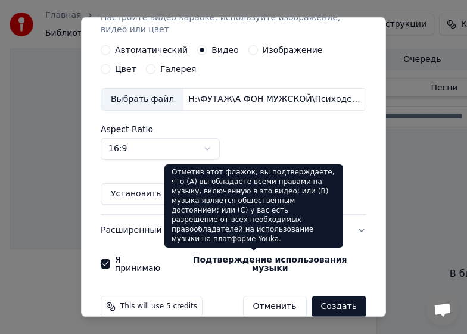
scroll to position [241, 0]
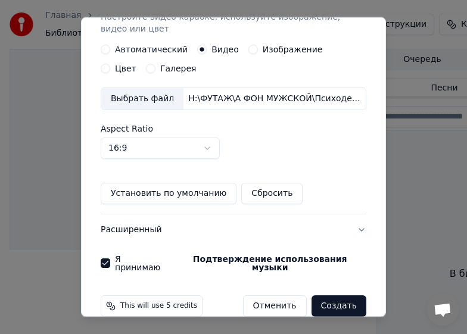
click at [335, 295] on button "Создать" at bounding box center [338, 305] width 55 height 21
click at [325, 295] on button "Создать" at bounding box center [338, 305] width 55 height 21
click at [329, 295] on button "Создать" at bounding box center [338, 305] width 55 height 21
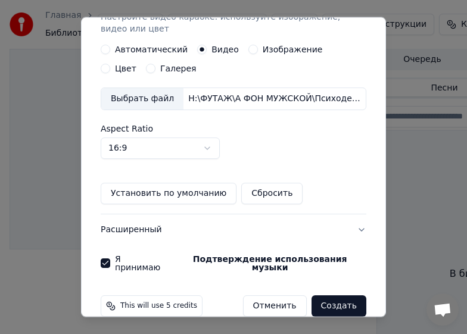
click at [330, 295] on button "Создать" at bounding box center [338, 305] width 55 height 21
click at [331, 295] on button "Создать" at bounding box center [338, 305] width 55 height 21
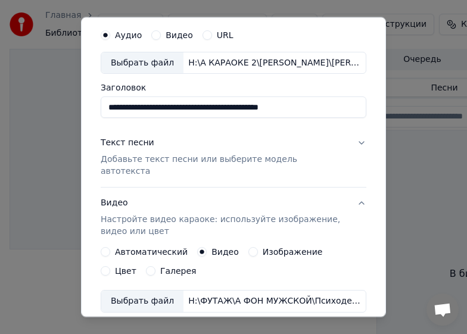
scroll to position [60, 0]
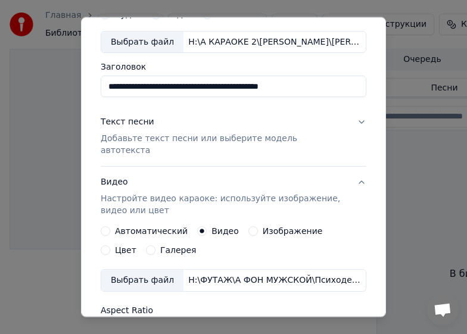
click at [209, 140] on p "Добавьте текст песни или выберите модель автотекста" at bounding box center [224, 145] width 246 height 24
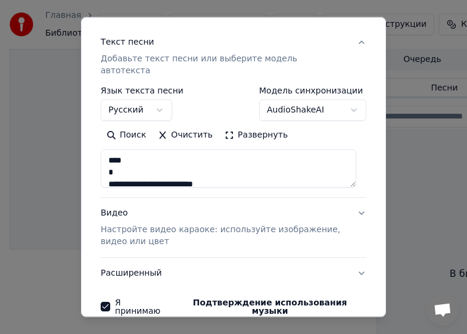
scroll to position [183, 0]
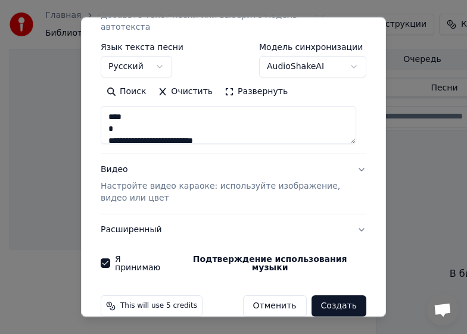
click at [333, 295] on button "Создать" at bounding box center [338, 305] width 55 height 21
type textarea "**********"
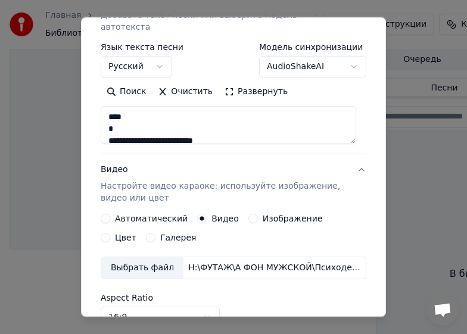
click at [333, 287] on form "**********" at bounding box center [233, 182] width 275 height 617
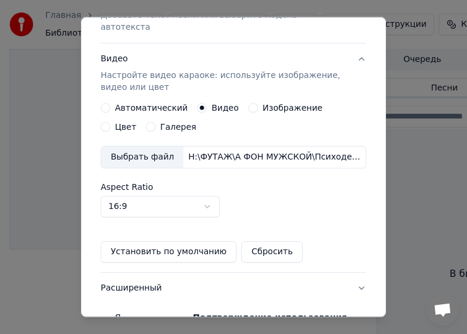
click at [333, 287] on button "Расширенный" at bounding box center [234, 288] width 266 height 31
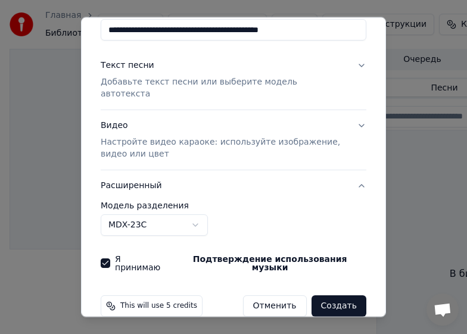
click at [329, 295] on button "Создать" at bounding box center [338, 305] width 55 height 21
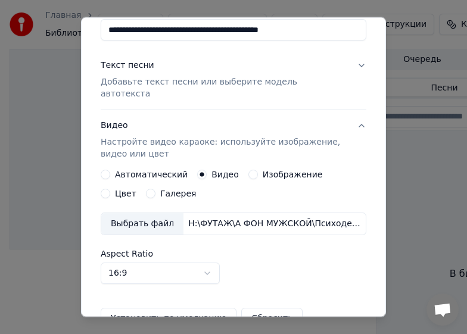
click at [329, 288] on form "**********" at bounding box center [233, 215] width 275 height 550
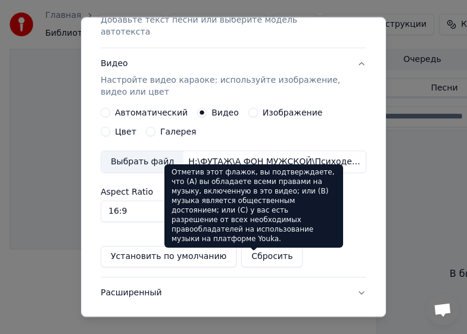
scroll to position [241, 0]
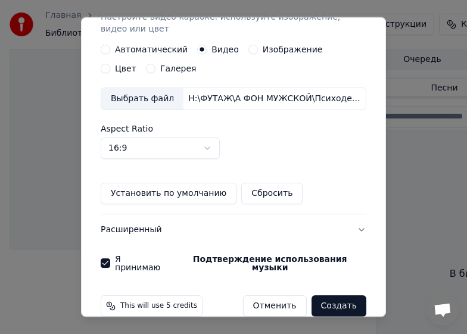
click at [333, 295] on button "Создать" at bounding box center [338, 305] width 55 height 21
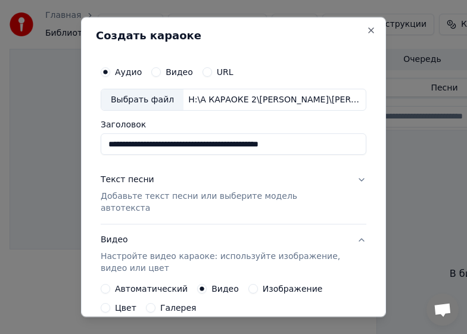
scroll to position [0, 0]
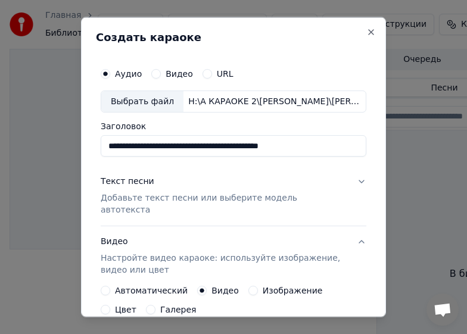
click at [169, 73] on label "Видео" at bounding box center [179, 73] width 27 height 8
click at [161, 73] on button "Видео" at bounding box center [156, 73] width 10 height 10
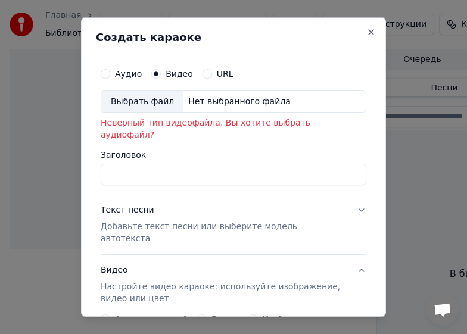
click at [130, 75] on label "Аудио" at bounding box center [128, 73] width 27 height 8
click at [110, 75] on button "Аудио" at bounding box center [106, 73] width 10 height 10
click at [138, 102] on div "Выбрать файл" at bounding box center [142, 100] width 82 height 21
type input "**********"
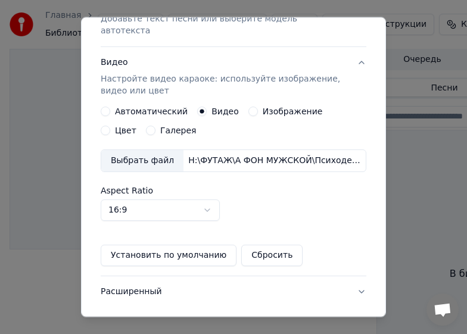
scroll to position [241, 0]
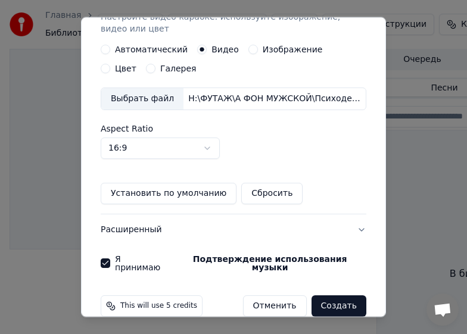
click at [326, 295] on button "Создать" at bounding box center [338, 305] width 55 height 21
click at [329, 295] on button "Создать" at bounding box center [338, 305] width 55 height 21
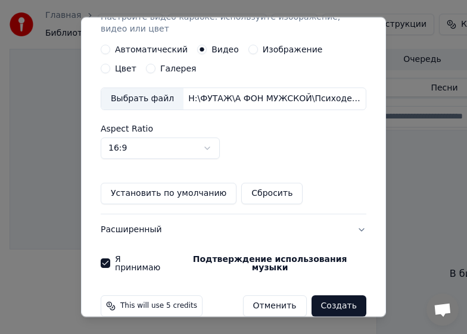
click at [329, 295] on button "Создать" at bounding box center [338, 305] width 55 height 21
click at [330, 295] on button "Создать" at bounding box center [338, 305] width 55 height 21
click at [331, 295] on button "Создать" at bounding box center [338, 305] width 55 height 21
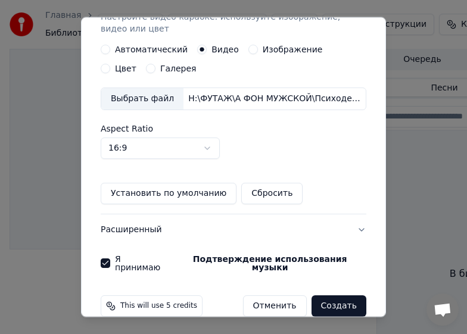
click at [331, 295] on button "Создать" at bounding box center [338, 305] width 55 height 21
click at [192, 184] on button "Установить по умолчанию" at bounding box center [169, 193] width 136 height 21
click at [152, 185] on button "Установить по умолчанию" at bounding box center [169, 193] width 136 height 21
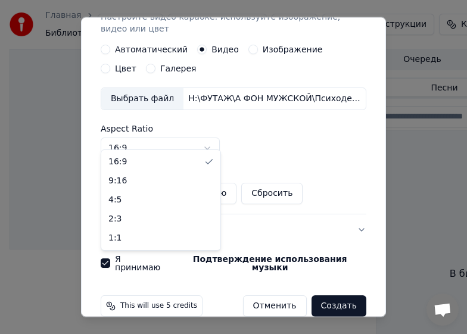
click at [208, 138] on body "**********" at bounding box center [233, 167] width 467 height 334
click at [185, 134] on body "**********" at bounding box center [233, 167] width 467 height 334
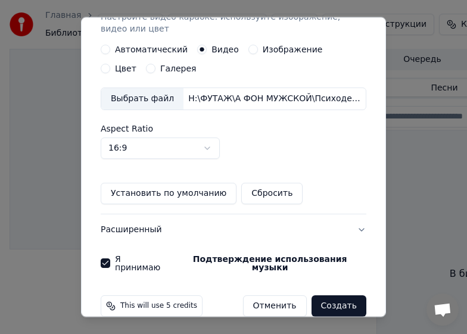
click at [332, 295] on button "Создать" at bounding box center [338, 305] width 55 height 21
click at [331, 295] on button "Создать" at bounding box center [338, 305] width 55 height 21
drag, startPoint x: 331, startPoint y: 285, endPoint x: 242, endPoint y: 286, distance: 89.3
click at [331, 295] on button "Создать" at bounding box center [338, 305] width 55 height 21
click at [167, 301] on span "This will use 5 credits" at bounding box center [158, 306] width 77 height 10
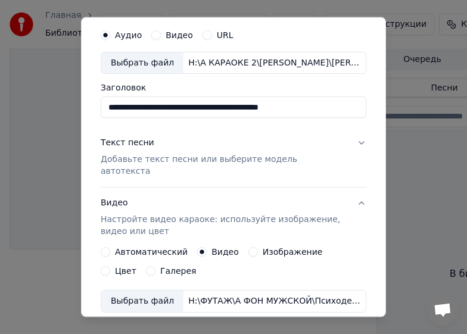
scroll to position [60, 0]
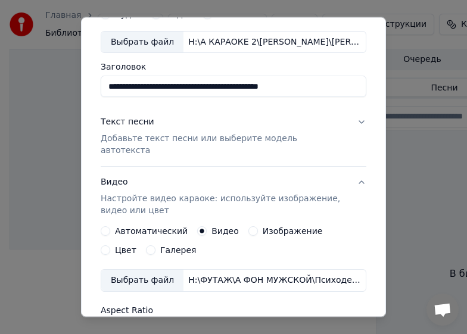
click at [231, 193] on p "Настройте видео караоке: используйте изображение, видео или цвет" at bounding box center [224, 205] width 246 height 24
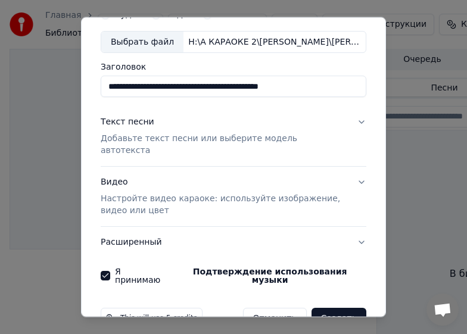
click at [220, 193] on p "Настройте видео караоке: используйте изображение, видео или цвет" at bounding box center [224, 205] width 246 height 24
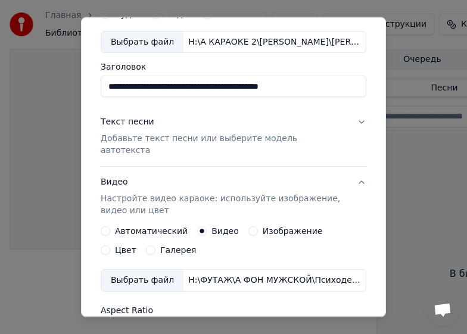
click at [110, 226] on button "Автоматический" at bounding box center [106, 231] width 10 height 10
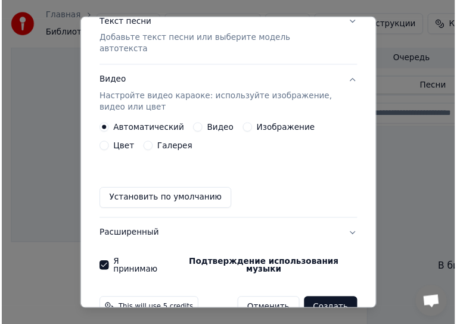
scroll to position [170, 0]
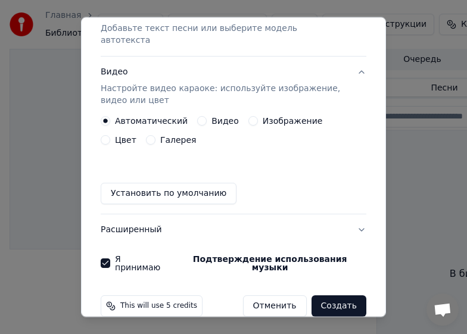
click at [143, 186] on button "Установить по умолчанию" at bounding box center [169, 193] width 136 height 21
click at [330, 295] on button "Создать" at bounding box center [338, 305] width 55 height 21
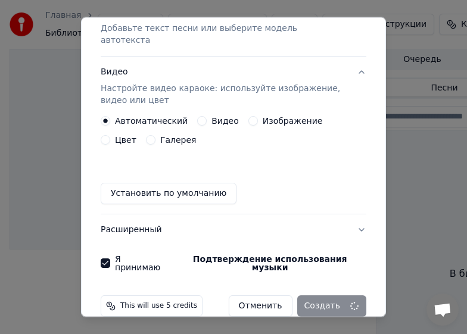
click at [330, 295] on div "Отменить Создать" at bounding box center [298, 305] width 138 height 21
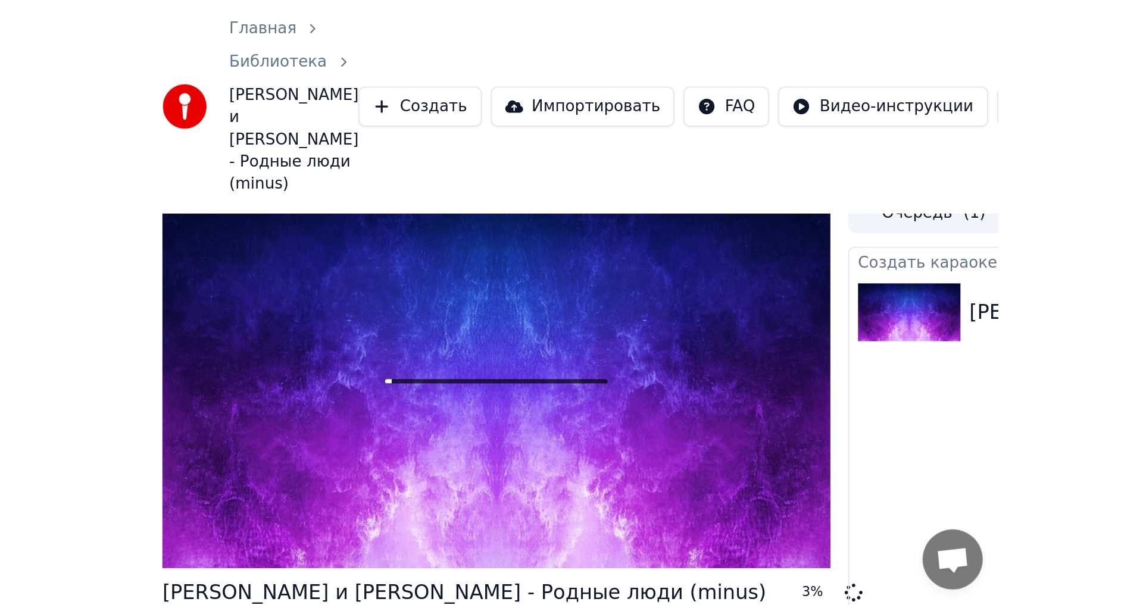
scroll to position [0, 0]
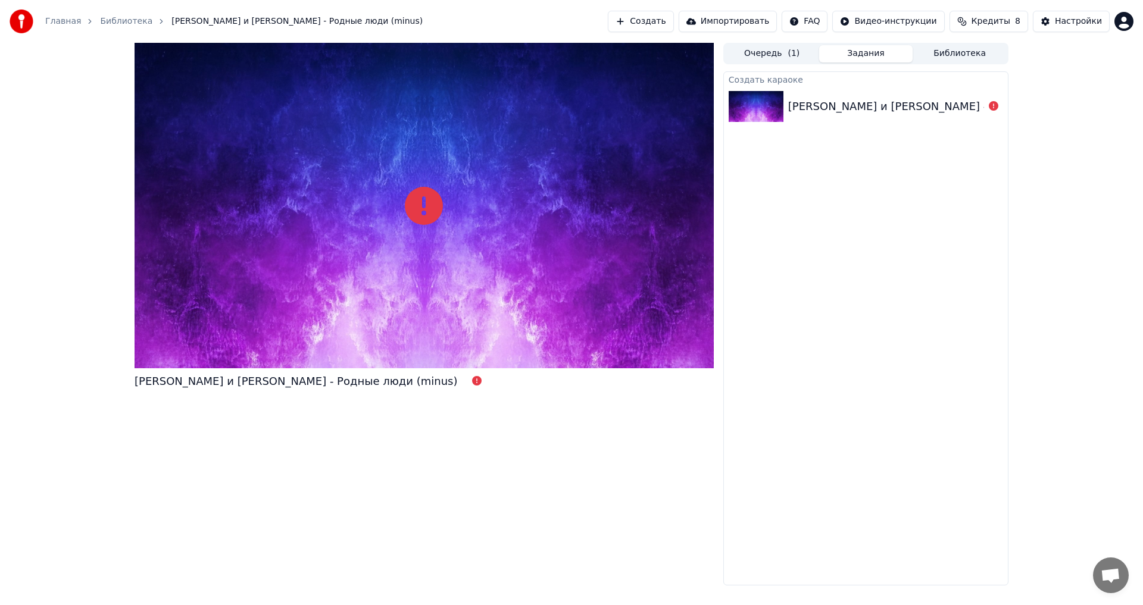
click at [360, 380] on div "Диана Гурцкая и Иосиф Кобзон - Родные люди (minus)" at bounding box center [296, 381] width 323 height 17
click at [360, 383] on div "Диана Гурцкая и Иосиф Кобзон - Родные люди (minus)" at bounding box center [296, 381] width 323 height 17
click at [881, 108] on div "Диана Гурцкая и Иосиф Кобзон - Родные люди (minus)" at bounding box center [949, 106] width 323 height 17
click at [1005, 23] on span "Кредиты" at bounding box center [991, 21] width 39 height 12
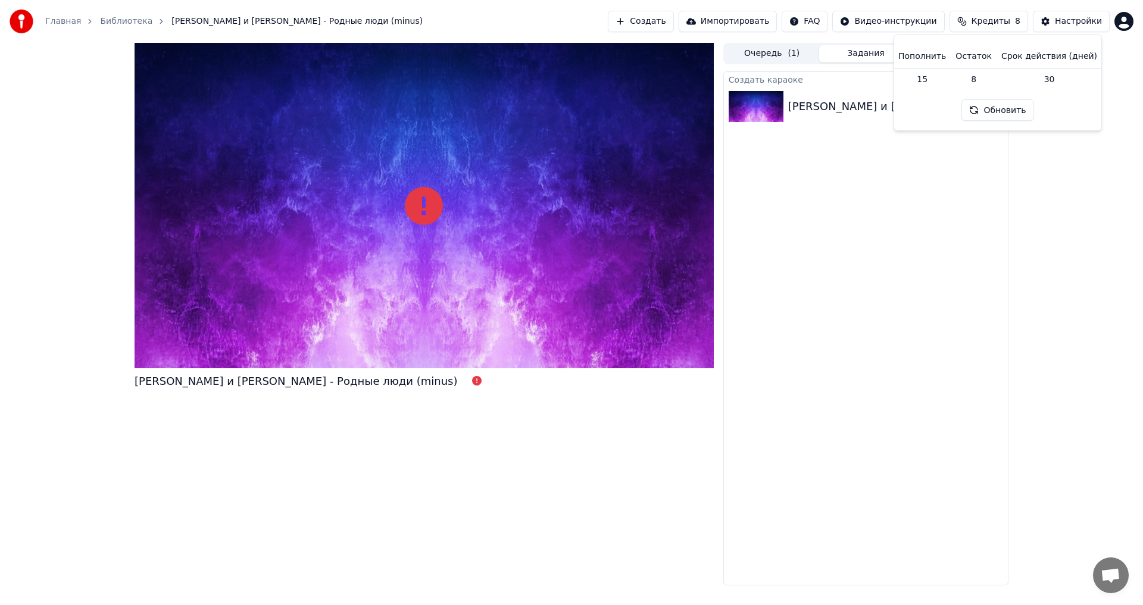
click at [992, 110] on button "Обновить" at bounding box center [997, 109] width 72 height 21
click at [995, 108] on button "Обновить" at bounding box center [997, 109] width 72 height 21
click at [1028, 60] on th "Срок действия (дней)" at bounding box center [1049, 57] width 105 height 24
click at [997, 110] on button "Обновить" at bounding box center [997, 109] width 72 height 21
click at [997, 115] on button "Обновить" at bounding box center [997, 109] width 72 height 21
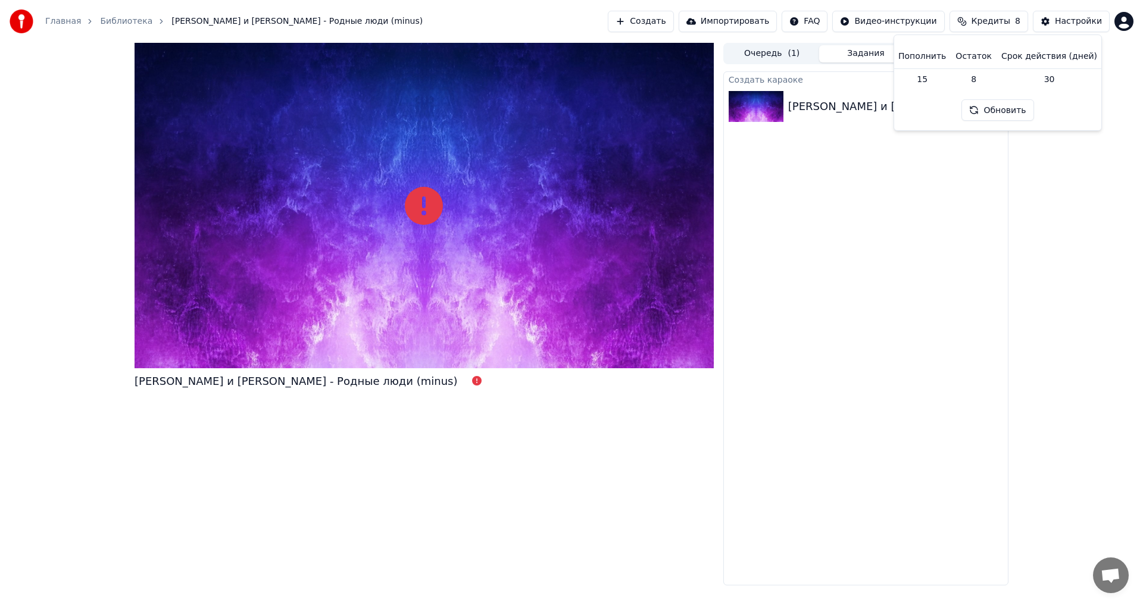
click at [935, 58] on th "Пополнить" at bounding box center [922, 57] width 57 height 24
click at [935, 79] on td "15" at bounding box center [922, 78] width 57 height 21
click at [932, 63] on th "Пополнить" at bounding box center [922, 57] width 57 height 24
click at [930, 58] on th "Пополнить" at bounding box center [922, 57] width 57 height 24
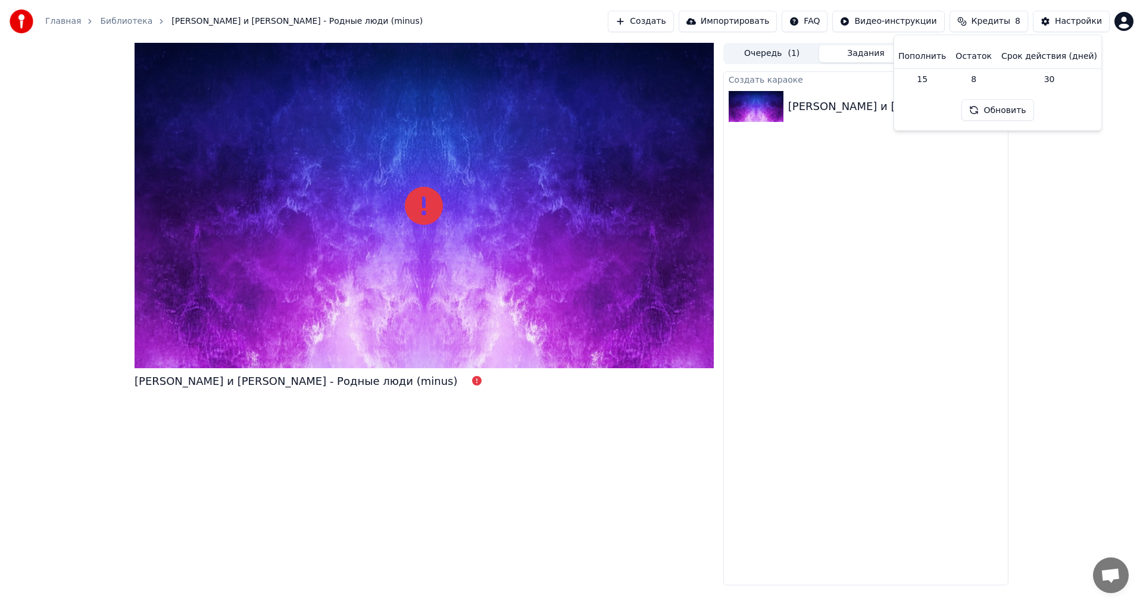
click at [942, 105] on div "Пополнить Остаток Срок действия (дней) 15 8 30 Обновить" at bounding box center [998, 83] width 188 height 76
click at [1000, 24] on span "Кредиты" at bounding box center [991, 21] width 39 height 12
click at [1072, 18] on div "Настройки" at bounding box center [1078, 21] width 47 height 12
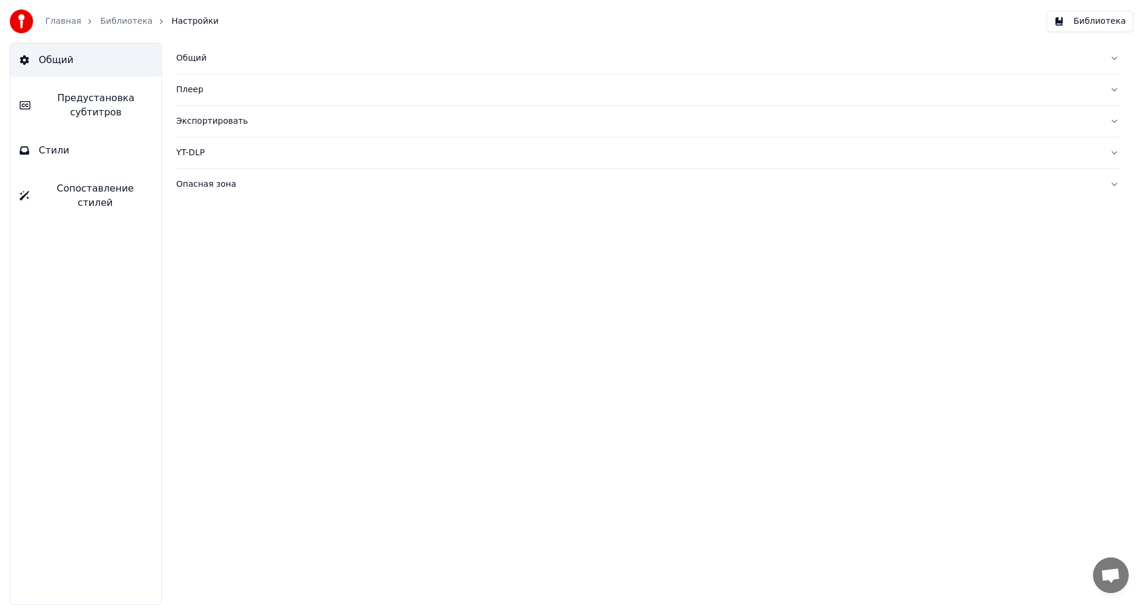
click at [56, 24] on link "Главная" at bounding box center [63, 21] width 36 height 12
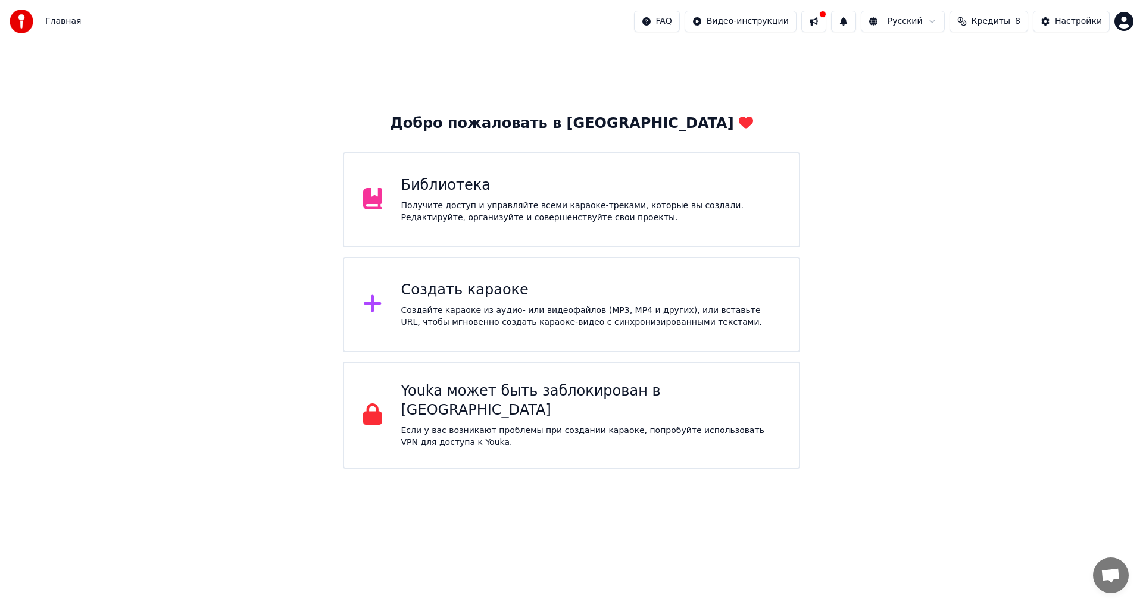
click at [449, 294] on div "Создать караоке" at bounding box center [590, 290] width 379 height 19
click at [465, 293] on div "Создать караоке" at bounding box center [590, 290] width 379 height 19
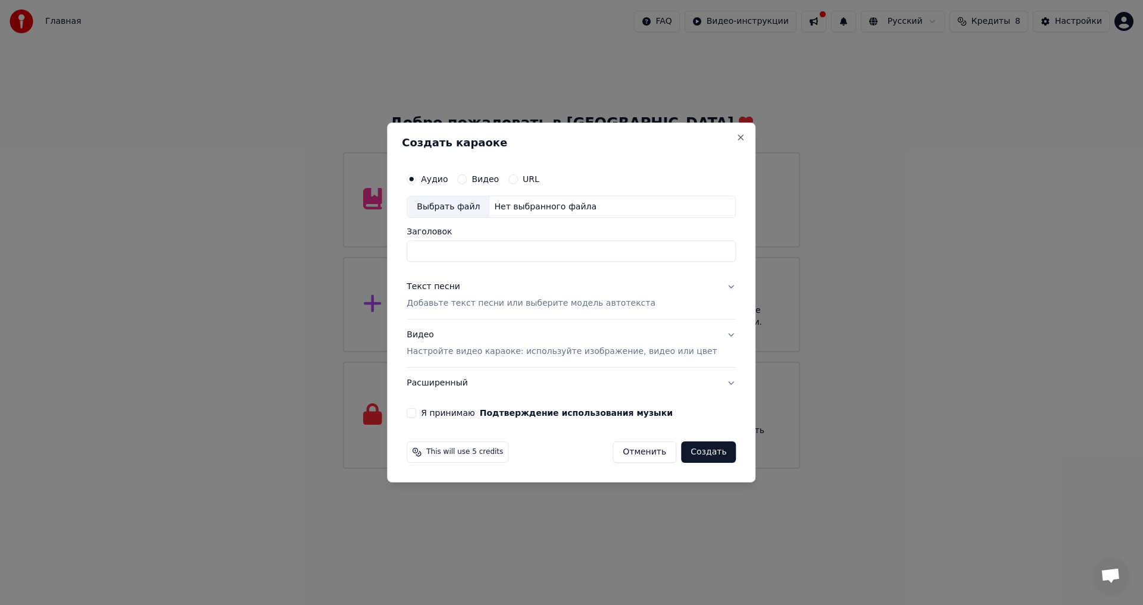
click at [469, 207] on div "Выбрать файл" at bounding box center [448, 206] width 82 height 21
type input "**********"
click at [481, 308] on p "Добавьте текст песни или выберите модель автотекста" at bounding box center [531, 304] width 249 height 12
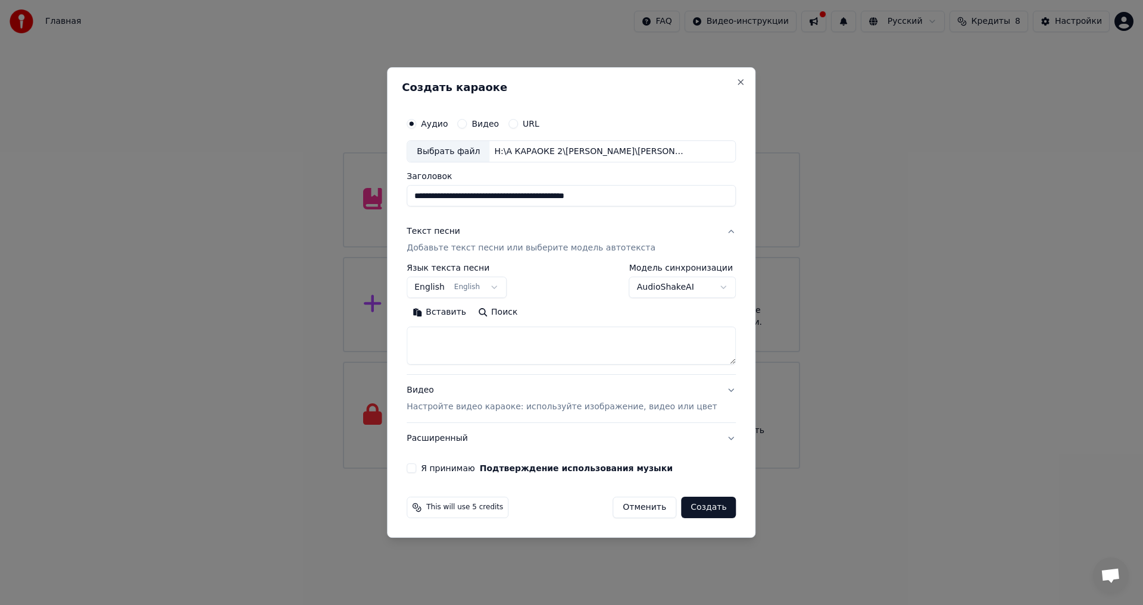
click at [461, 315] on button "Вставить" at bounding box center [439, 313] width 65 height 19
type textarea "**********"
click at [416, 466] on button "Я принимаю Подтверждение использования музыки" at bounding box center [412, 469] width 10 height 10
click at [695, 507] on button "Создать" at bounding box center [708, 507] width 55 height 21
select select "**"
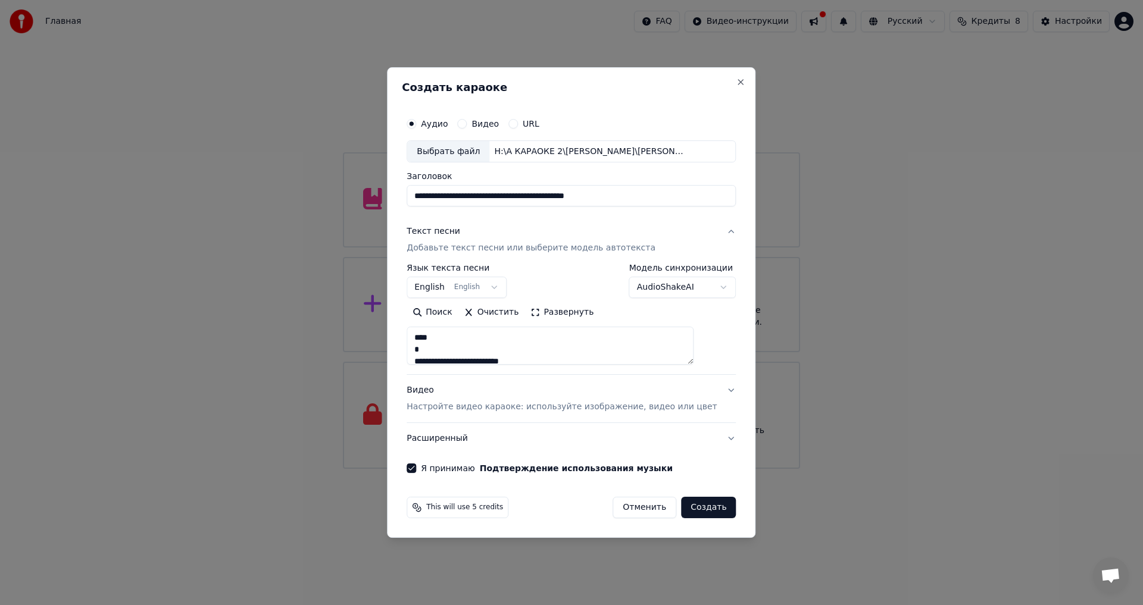
type textarea "**********"
